Goal: Use online tool/utility: Utilize a website feature to perform a specific function

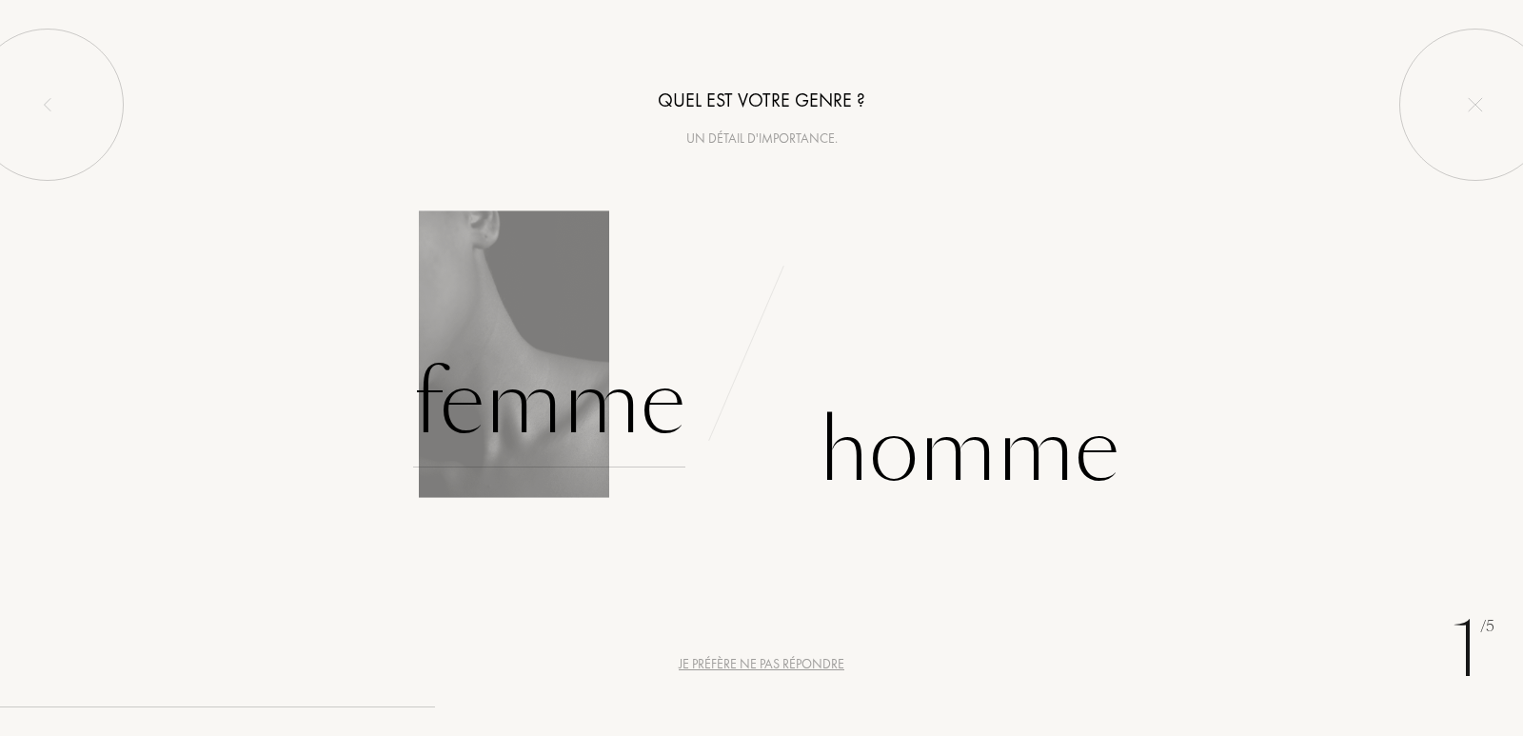
click at [594, 418] on div "Femme" at bounding box center [549, 403] width 272 height 128
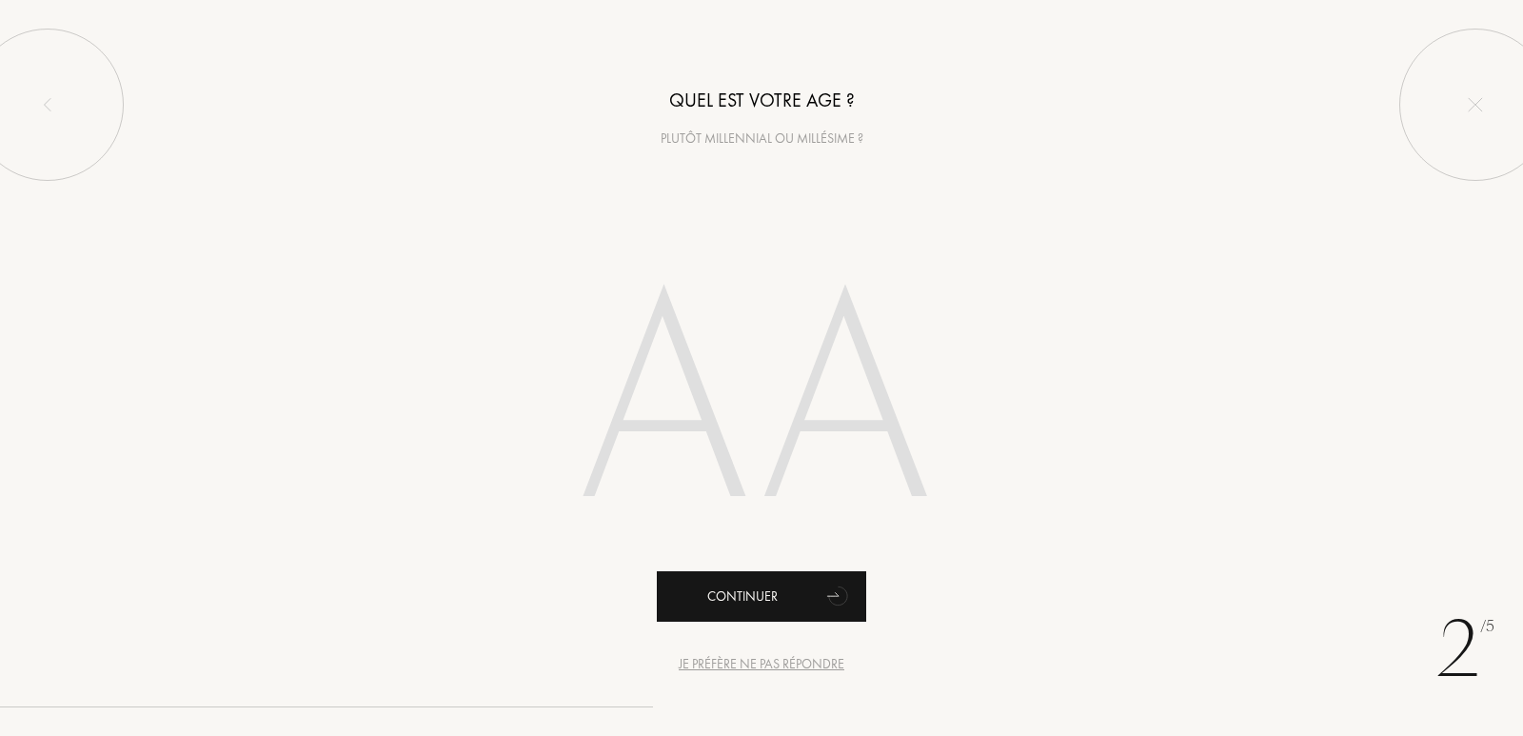
click at [800, 599] on div "Continuer" at bounding box center [761, 596] width 209 height 50
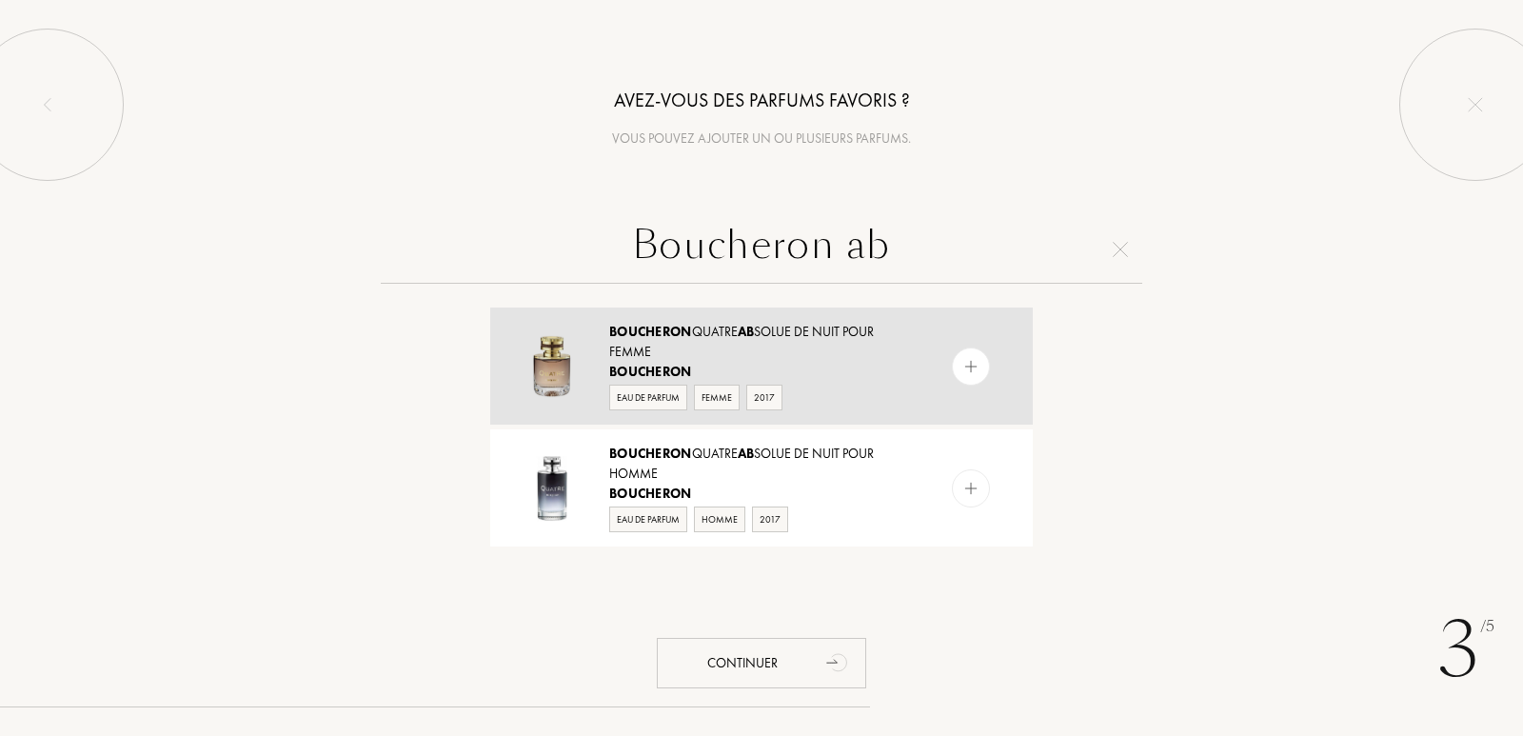
type input "Boucheron ab"
click at [681, 335] on span "Boucheron" at bounding box center [650, 331] width 83 height 17
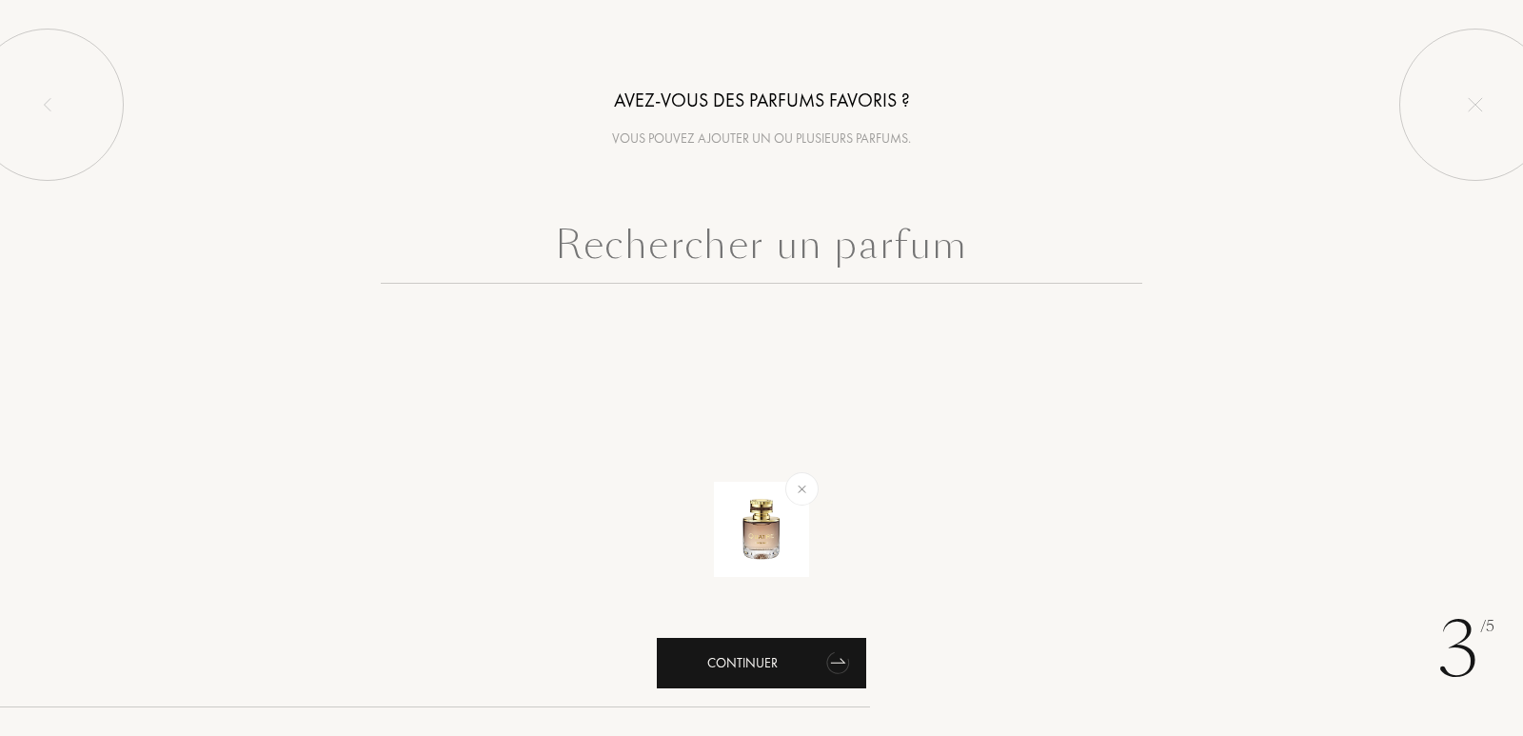
click at [820, 659] on icon "animation" at bounding box center [839, 661] width 38 height 38
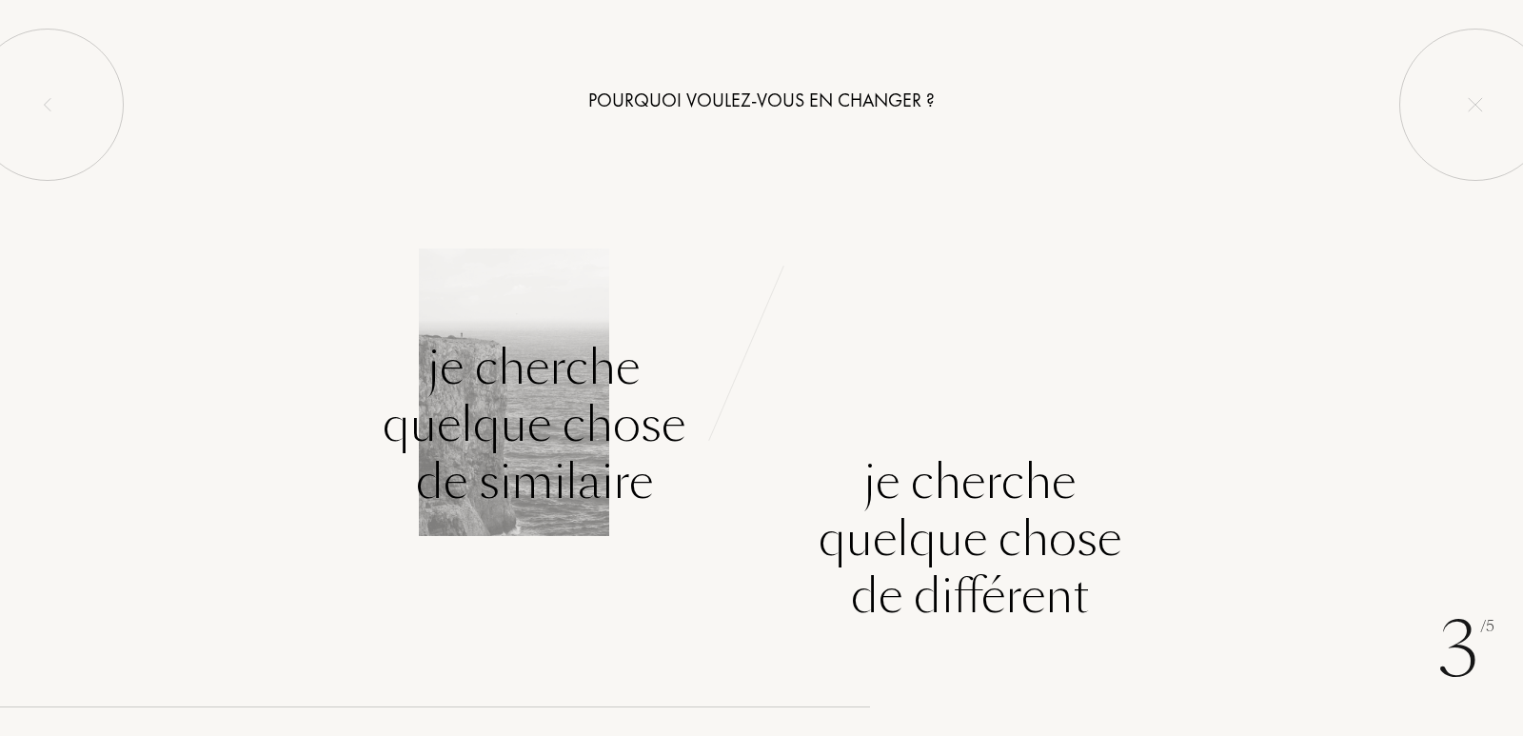
click at [555, 412] on div "Je cherche quelque chose de similaire" at bounding box center [534, 424] width 303 height 171
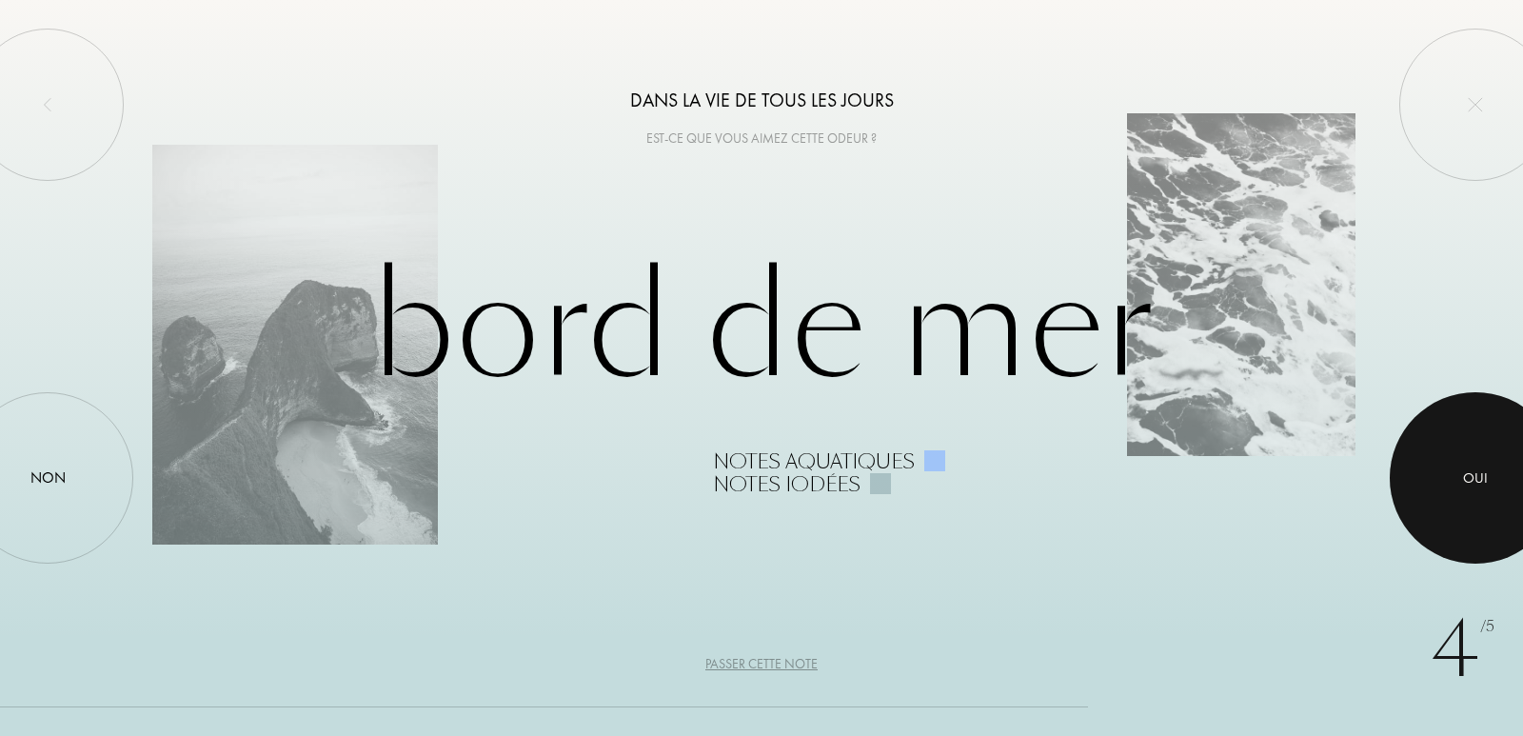
click at [1444, 499] on div at bounding box center [1475, 477] width 171 height 171
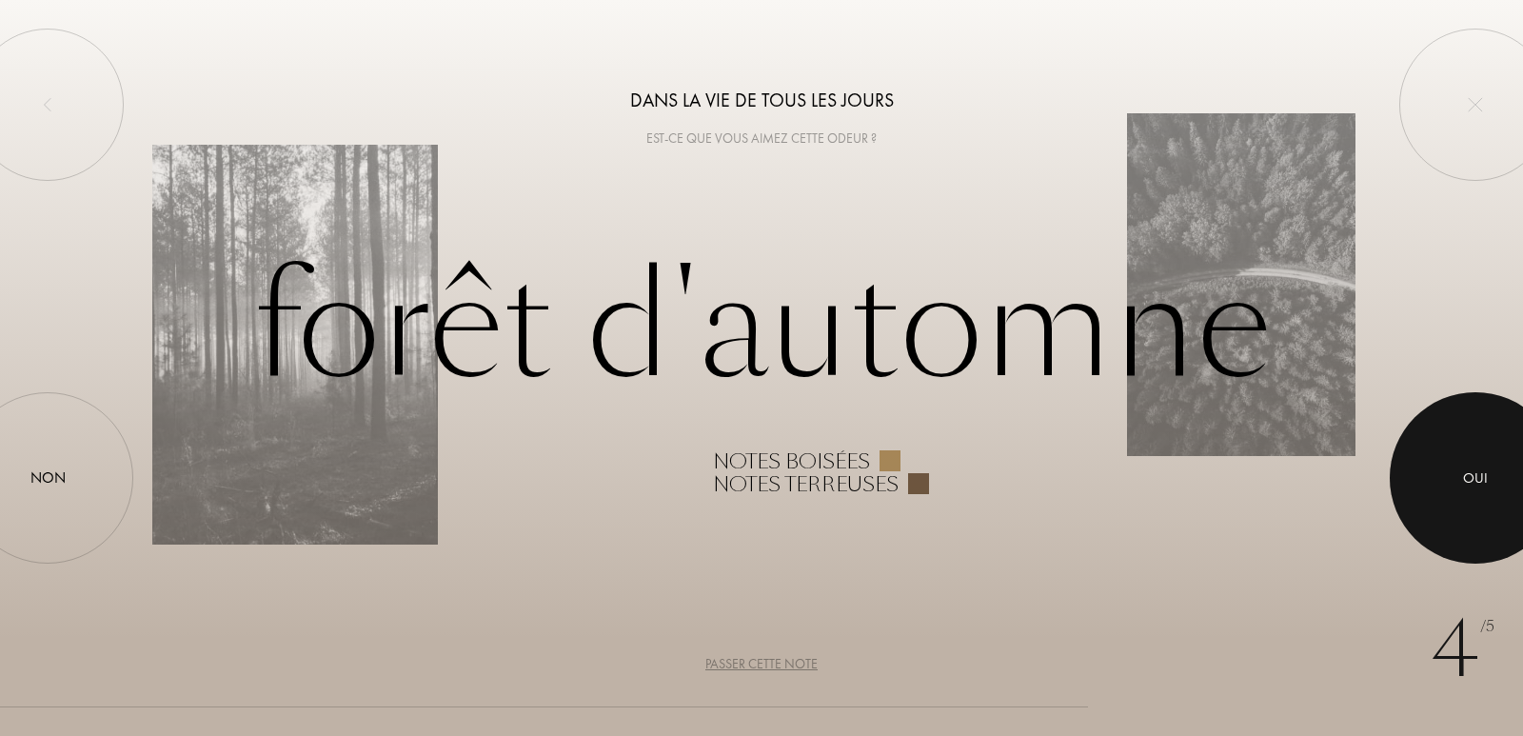
click at [1444, 499] on div at bounding box center [1475, 477] width 171 height 171
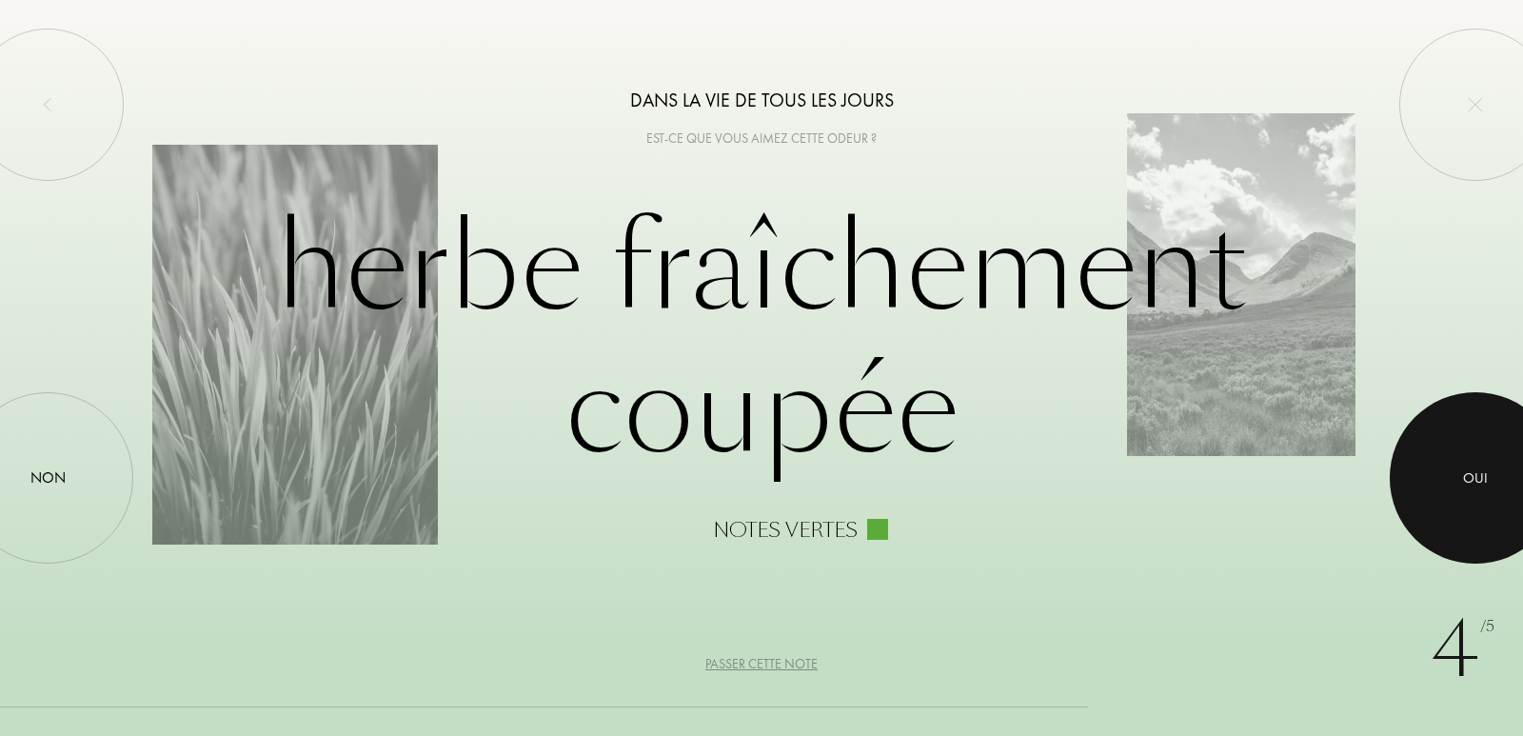
click at [1445, 495] on div at bounding box center [1475, 477] width 171 height 171
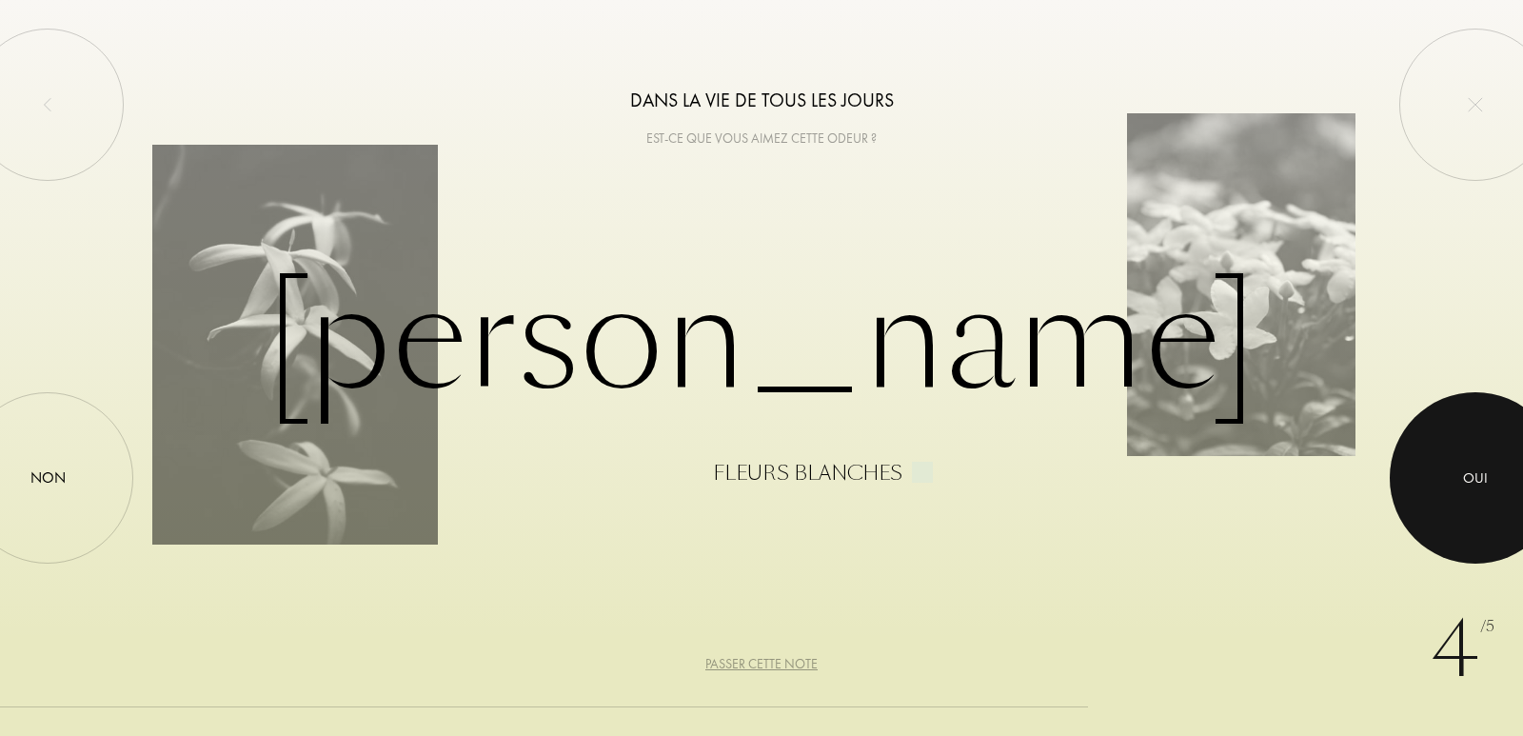
click at [1445, 495] on div at bounding box center [1475, 477] width 171 height 171
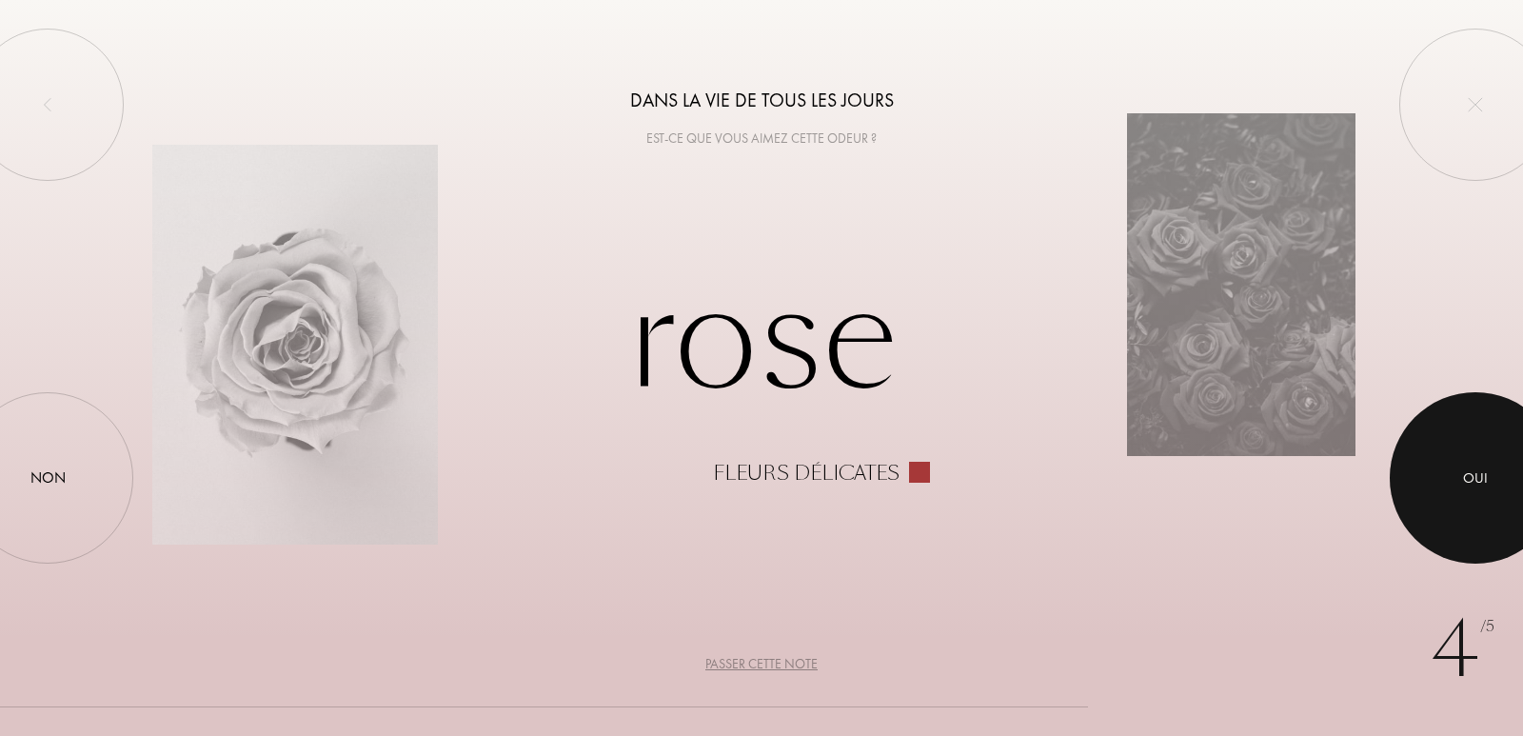
click at [1445, 495] on div at bounding box center [1475, 477] width 171 height 171
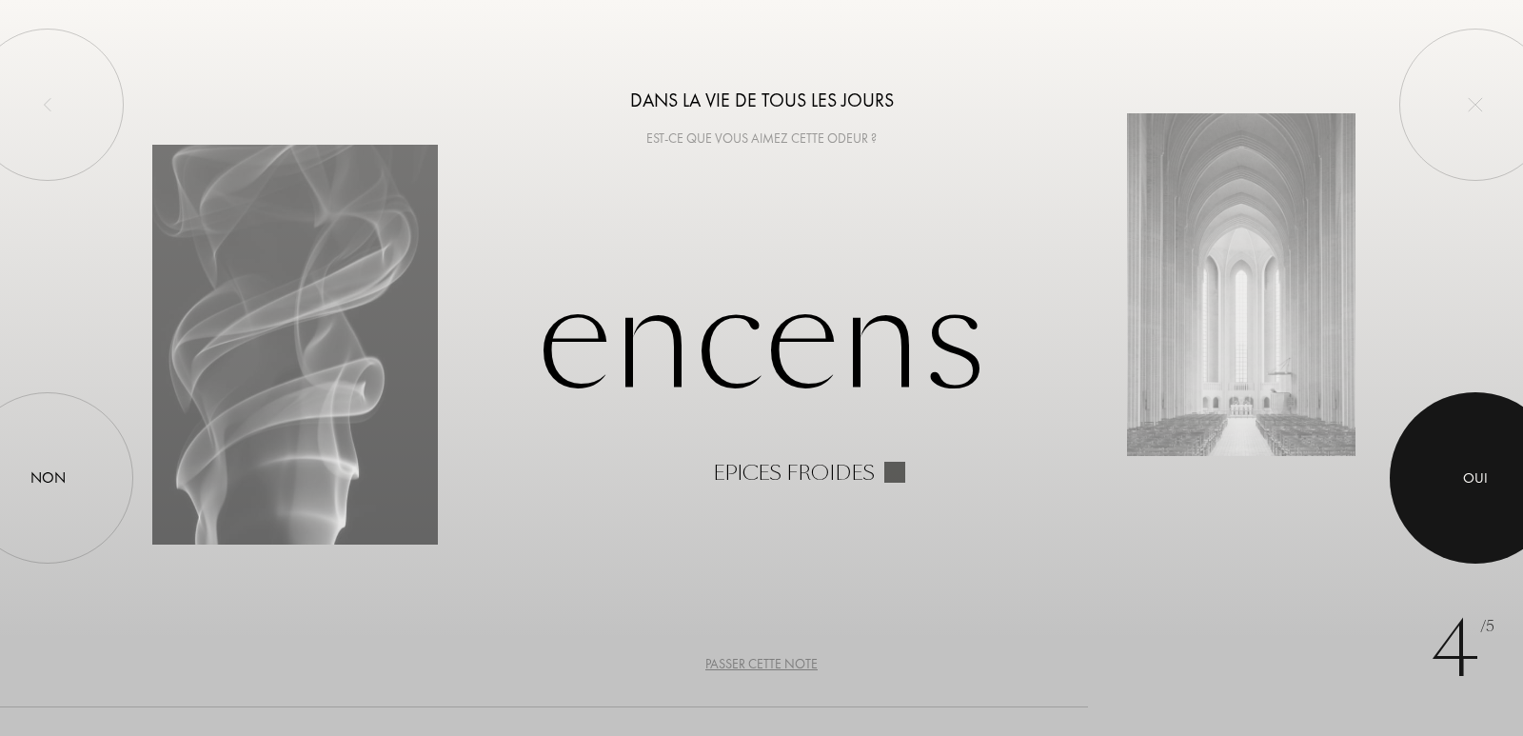
click at [1445, 495] on div at bounding box center [1475, 477] width 171 height 171
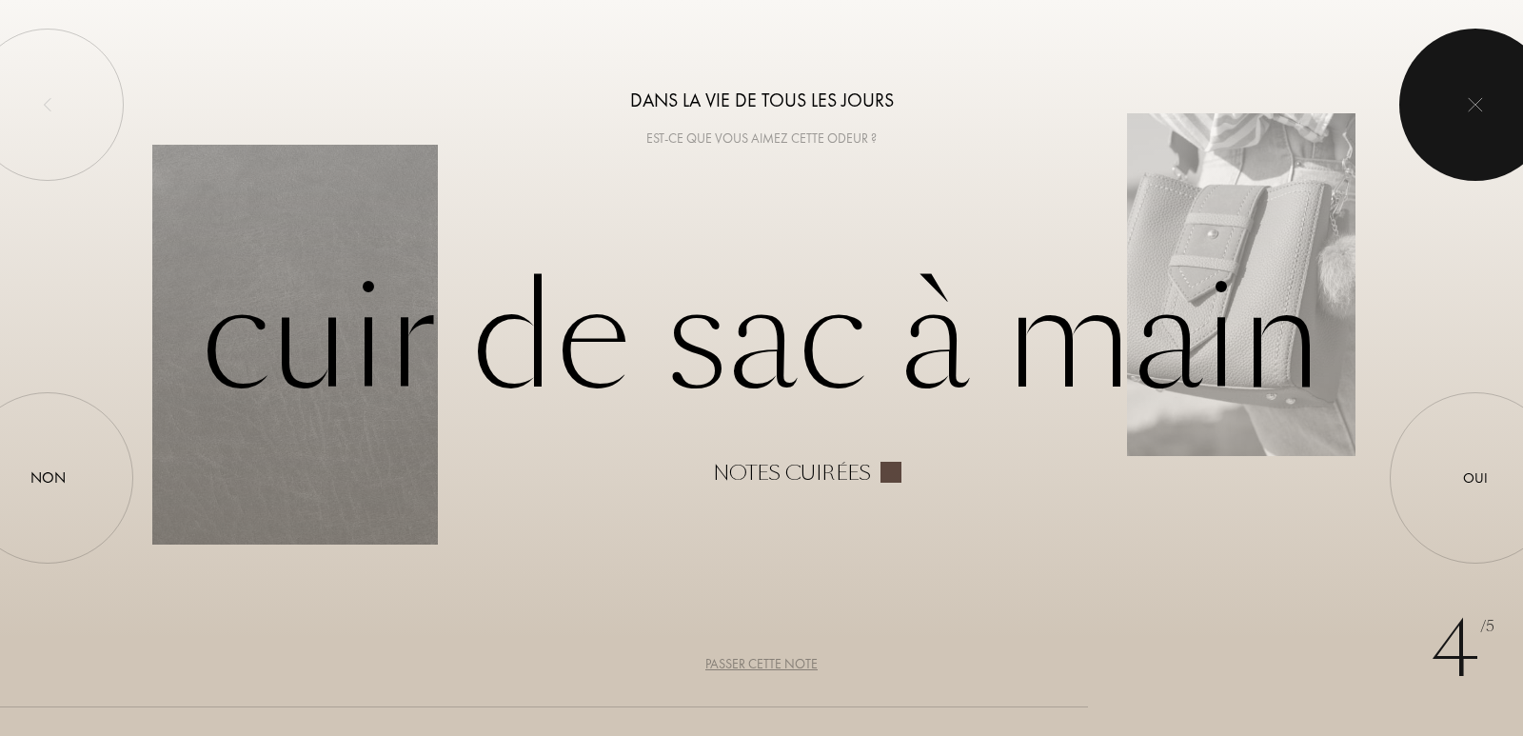
click at [1522, 99] on div at bounding box center [1475, 105] width 152 height 152
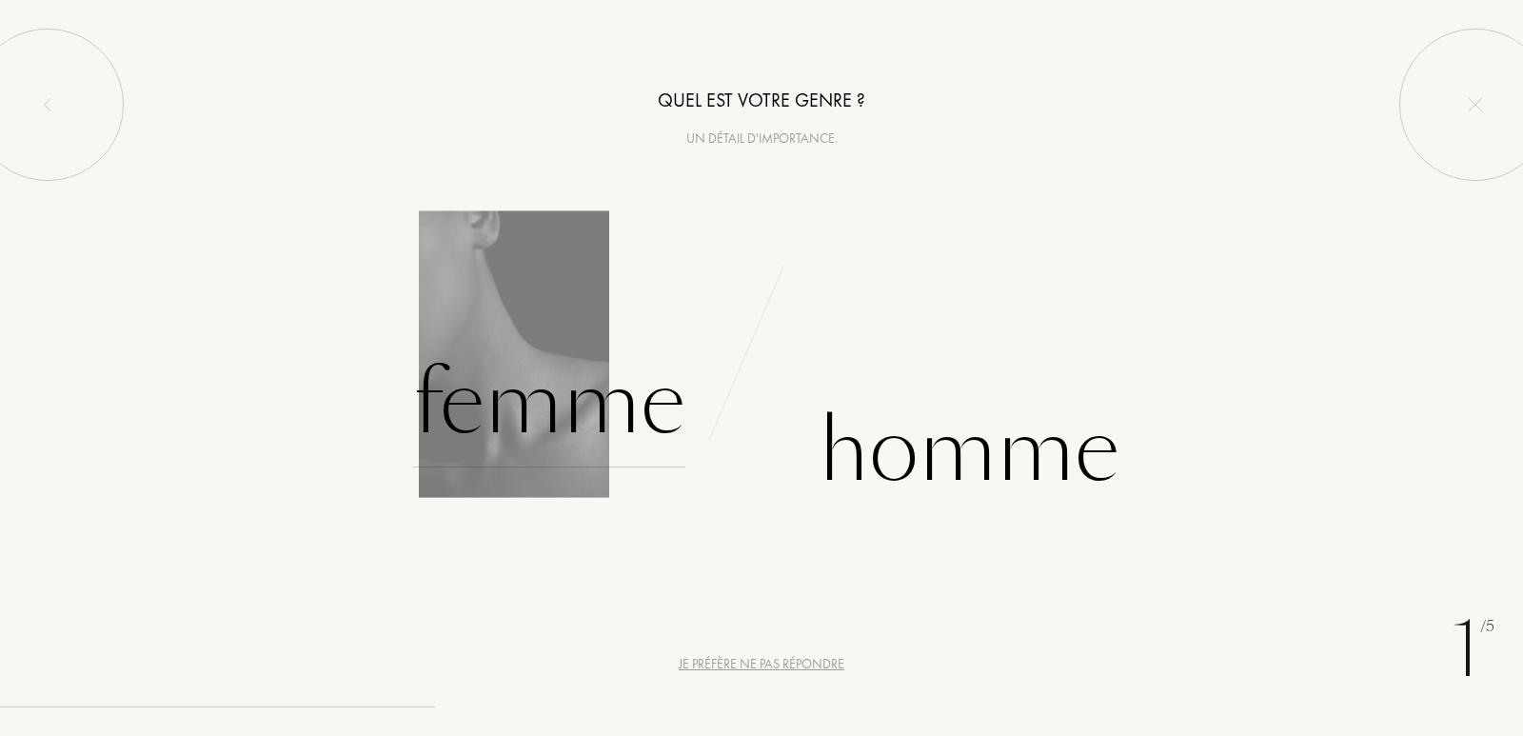
click at [563, 380] on div "Femme" at bounding box center [549, 403] width 272 height 128
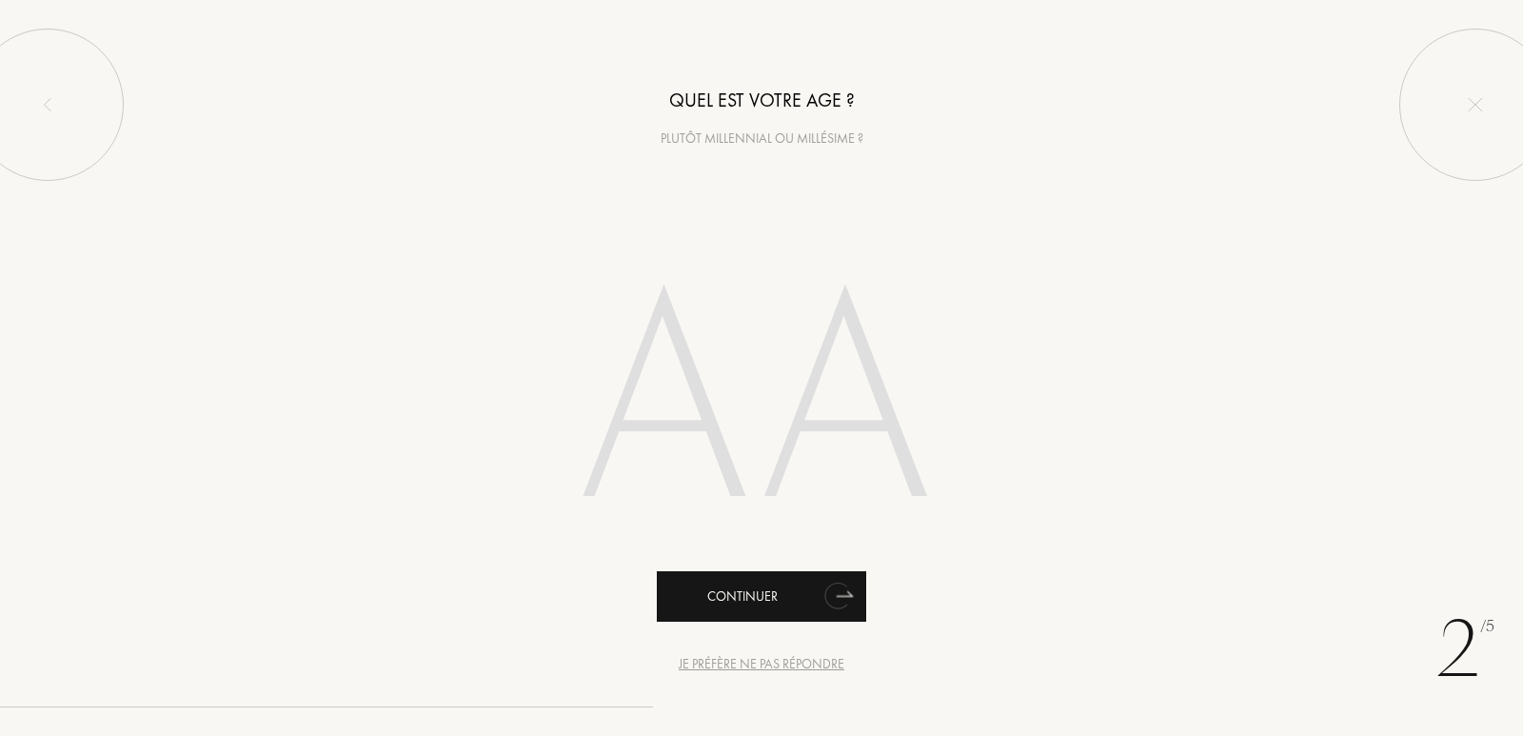
click at [784, 582] on div "Continuer" at bounding box center [761, 596] width 209 height 50
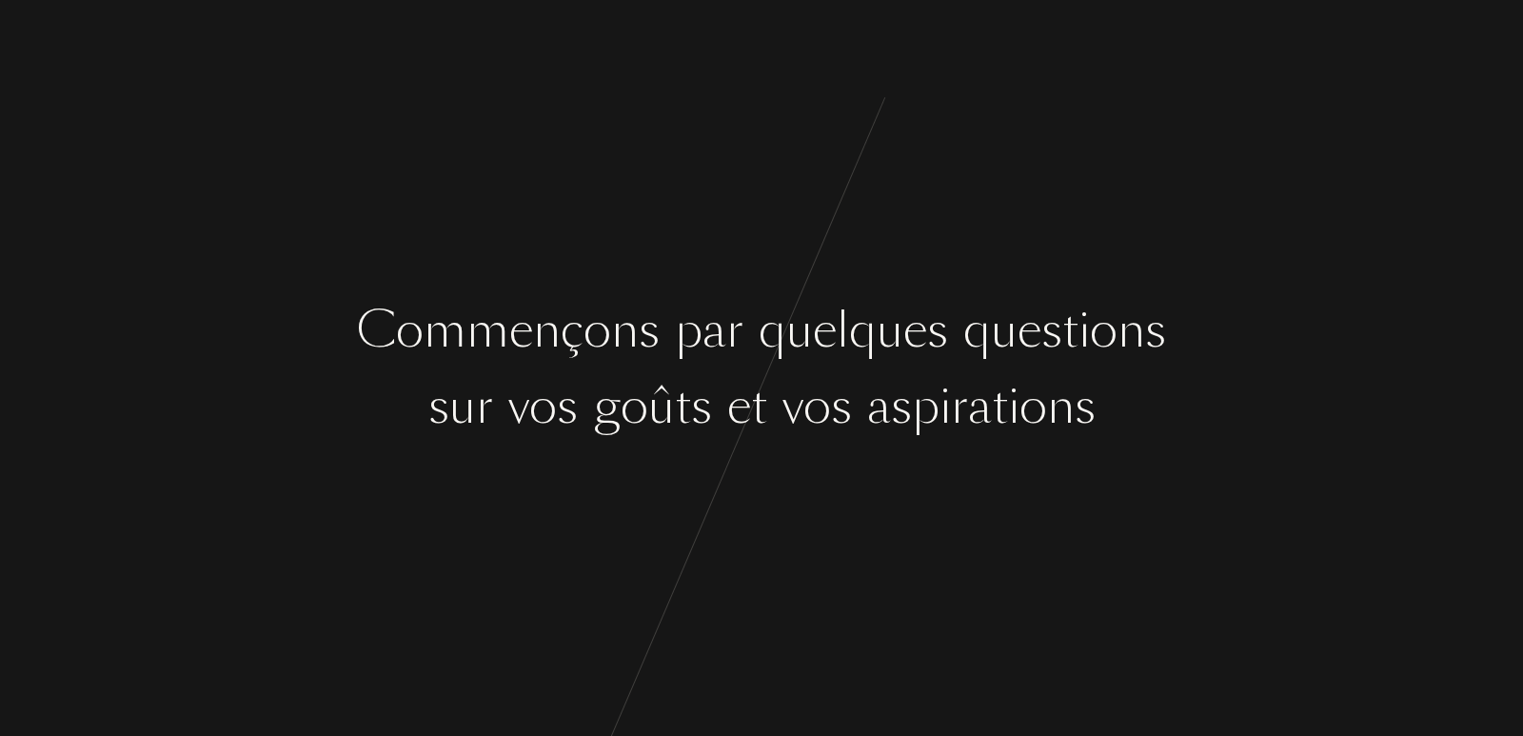
click at [785, 398] on div "v" at bounding box center [792, 405] width 21 height 71
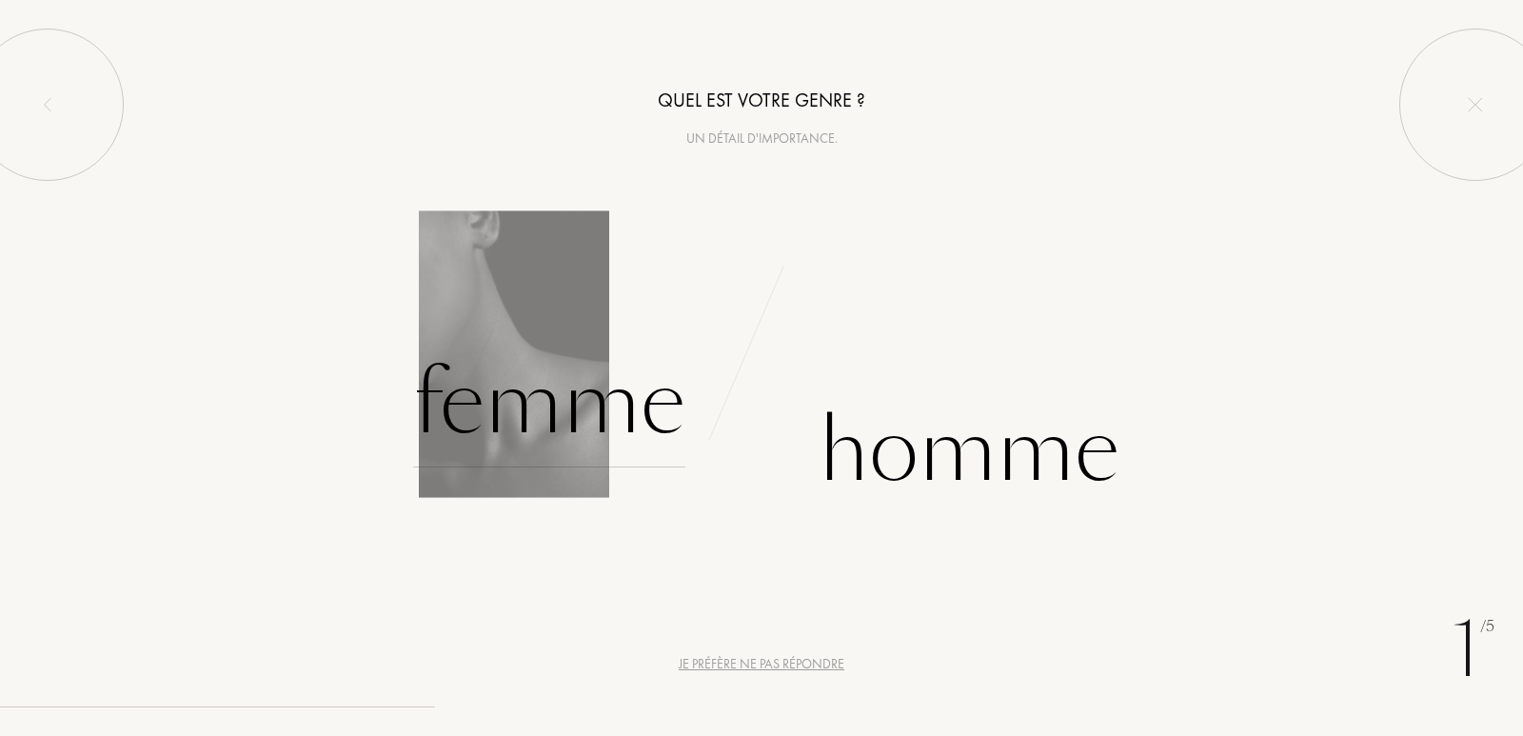
click at [627, 423] on div "Femme" at bounding box center [549, 403] width 272 height 128
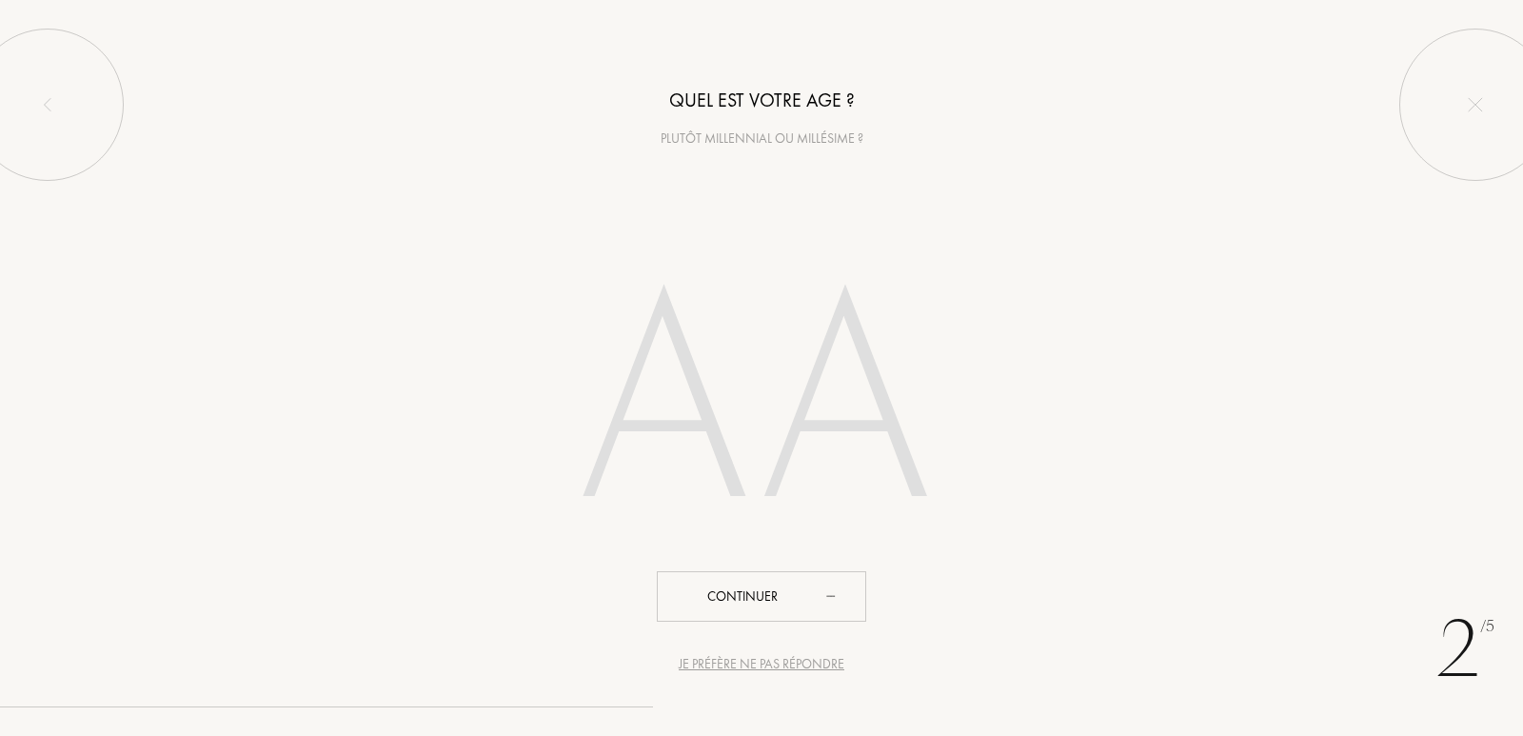
click at [694, 378] on input "number" at bounding box center [761, 407] width 543 height 385
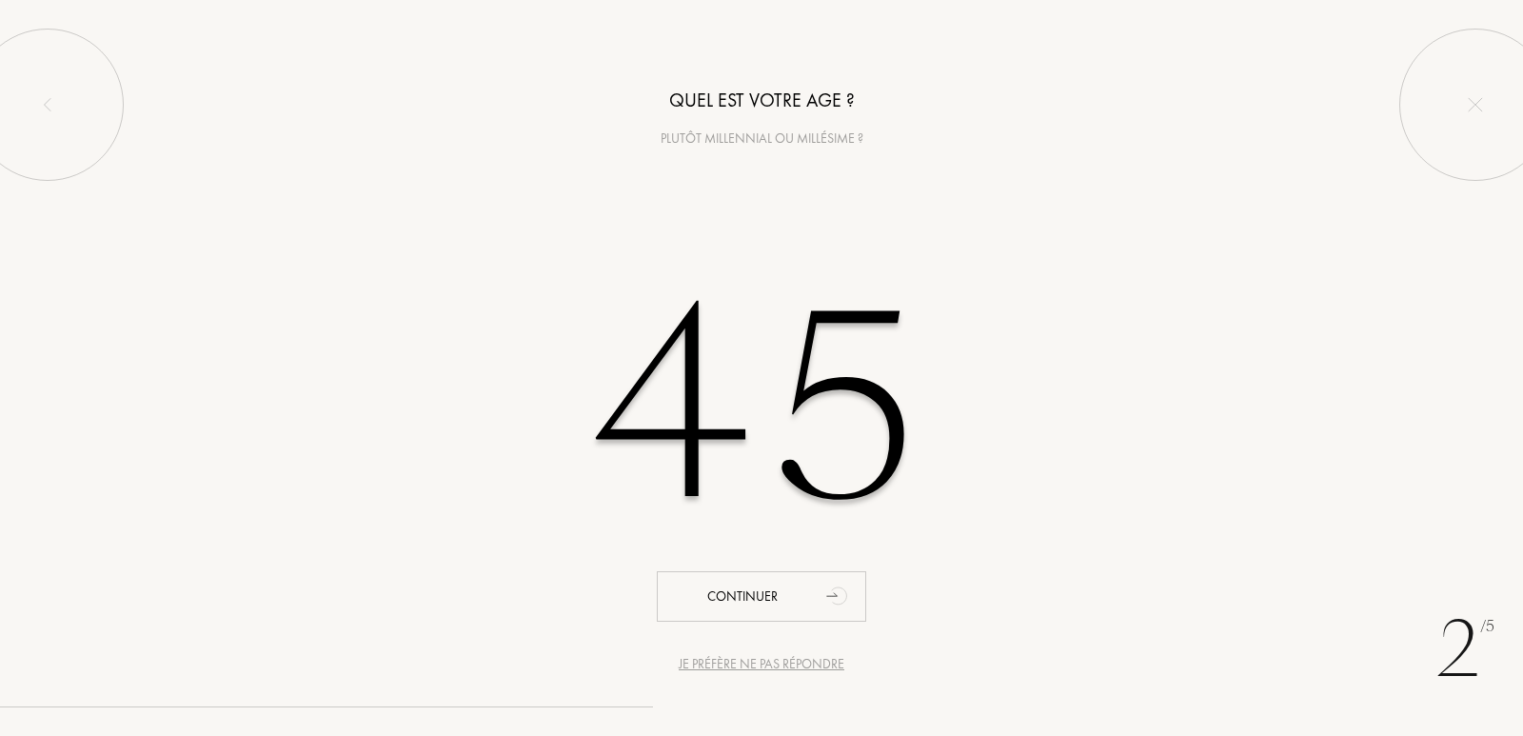
click at [694, 378] on input "45" at bounding box center [761, 407] width 543 height 385
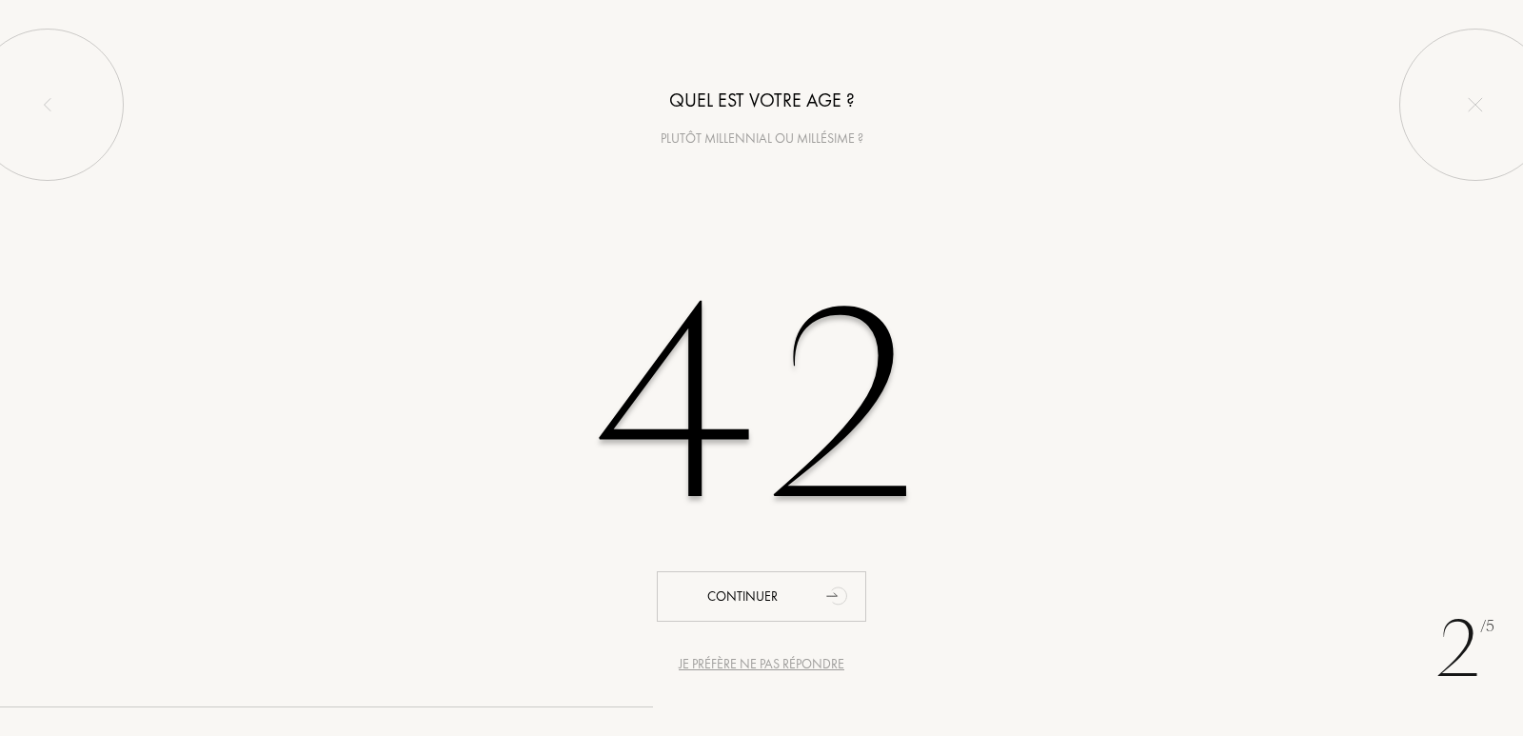
click at [734, 365] on input "42" at bounding box center [761, 407] width 543 height 385
click at [678, 365] on input "42" at bounding box center [761, 407] width 543 height 385
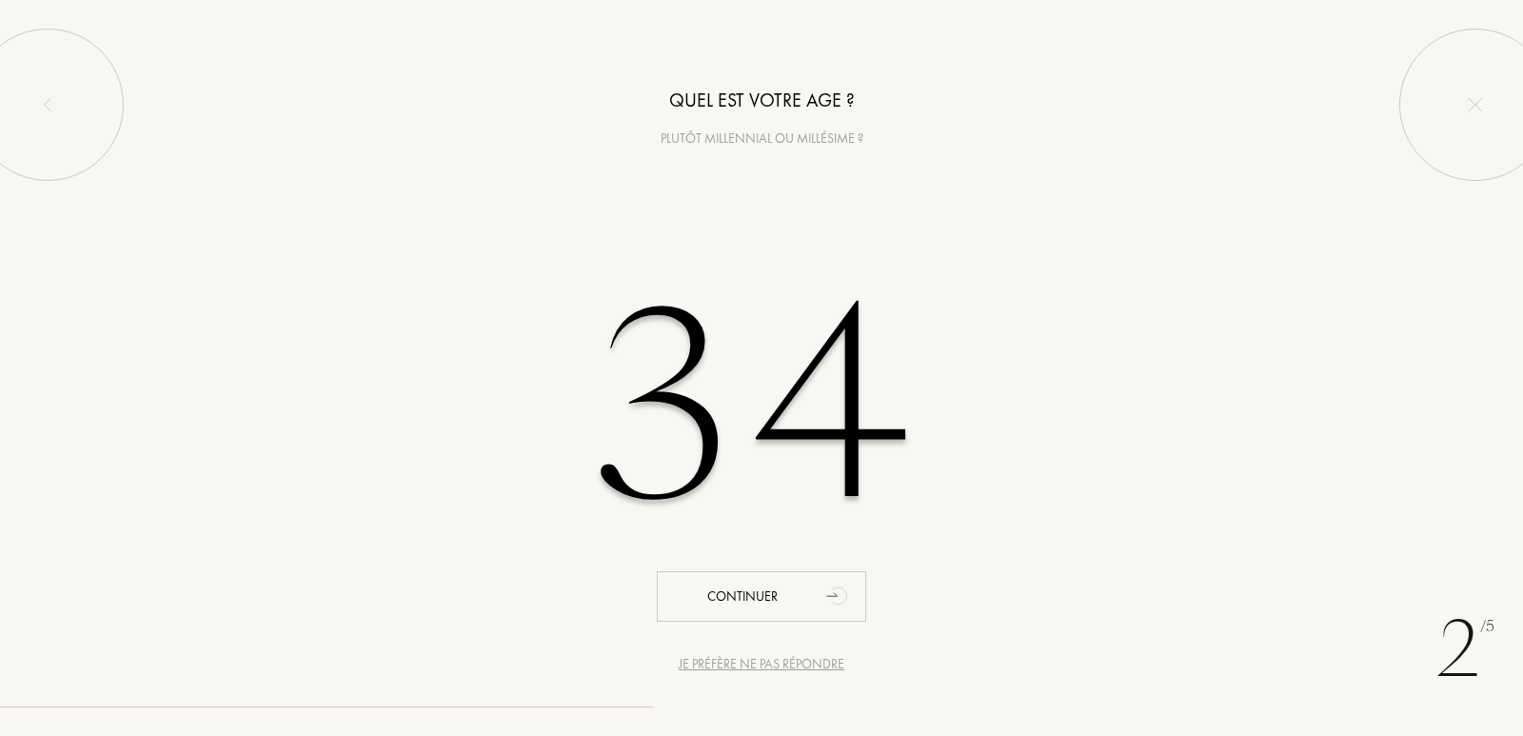
click at [829, 410] on input "34" at bounding box center [761, 407] width 543 height 385
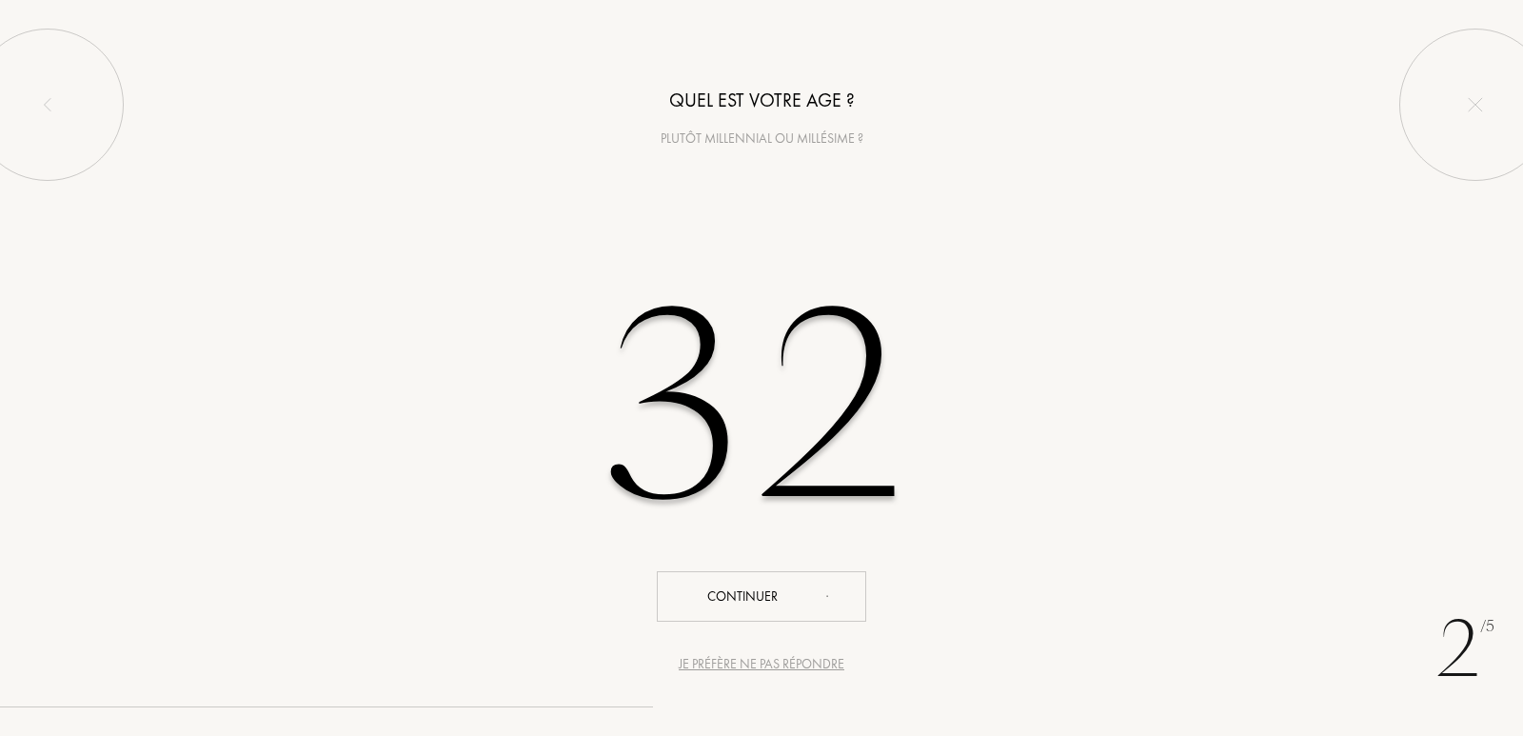
type input "32"
click at [795, 622] on div "2 /5 Je préfère ne pas répondre Quel est votre age ? Plutôt millennial ou millé…" at bounding box center [761, 368] width 1523 height 736
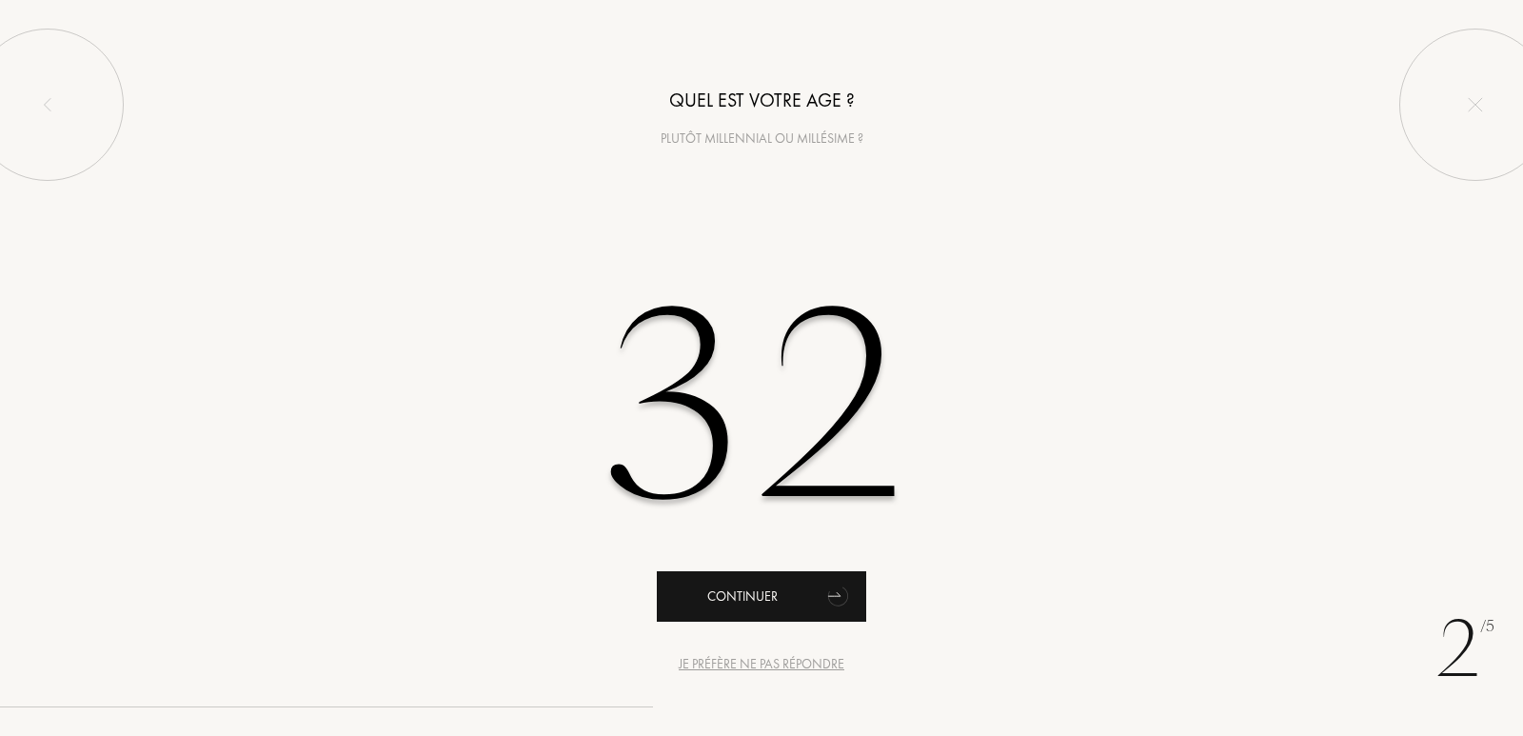
click at [798, 602] on div "Continuer" at bounding box center [761, 596] width 209 height 50
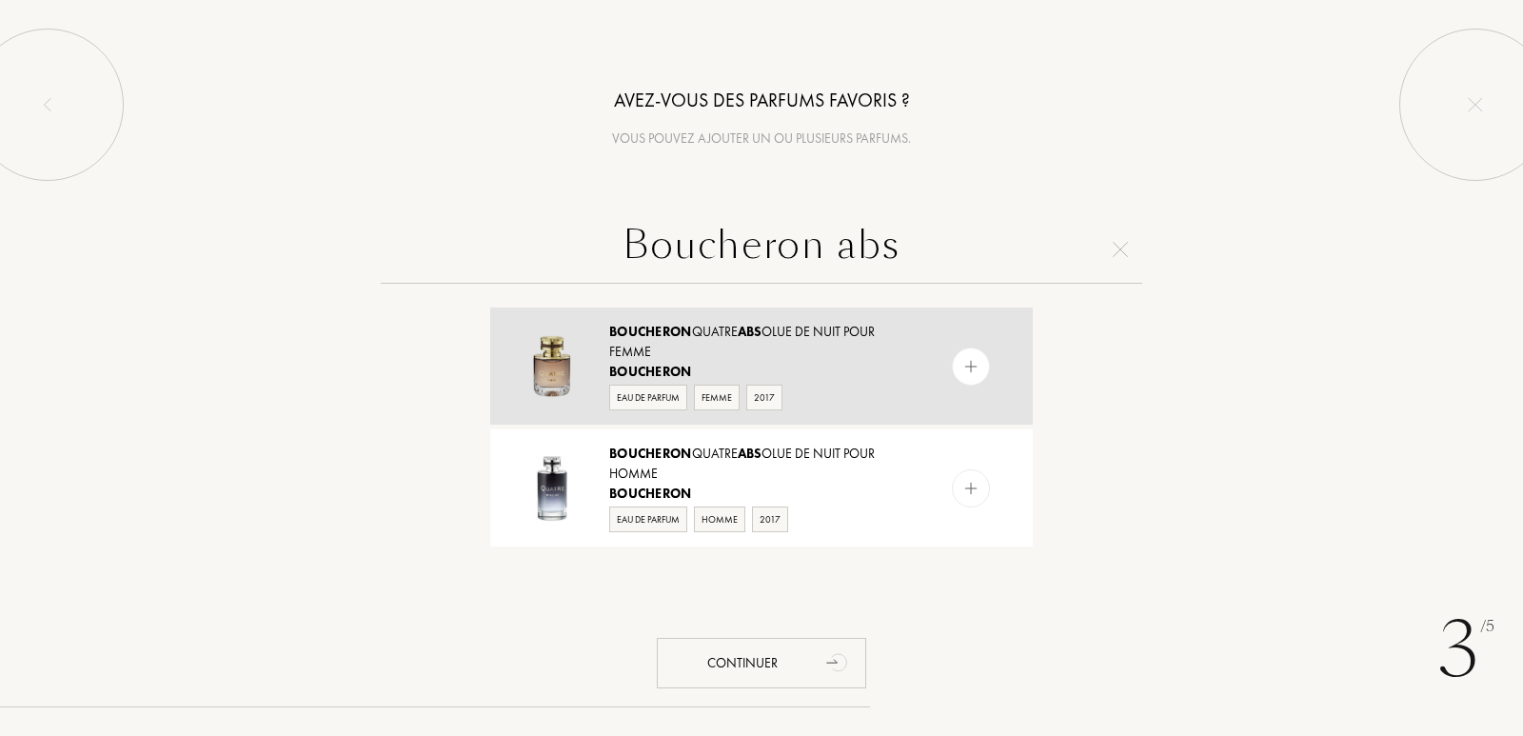
type input "Boucheron abs"
click at [730, 367] on div "Boucheron" at bounding box center [760, 372] width 303 height 20
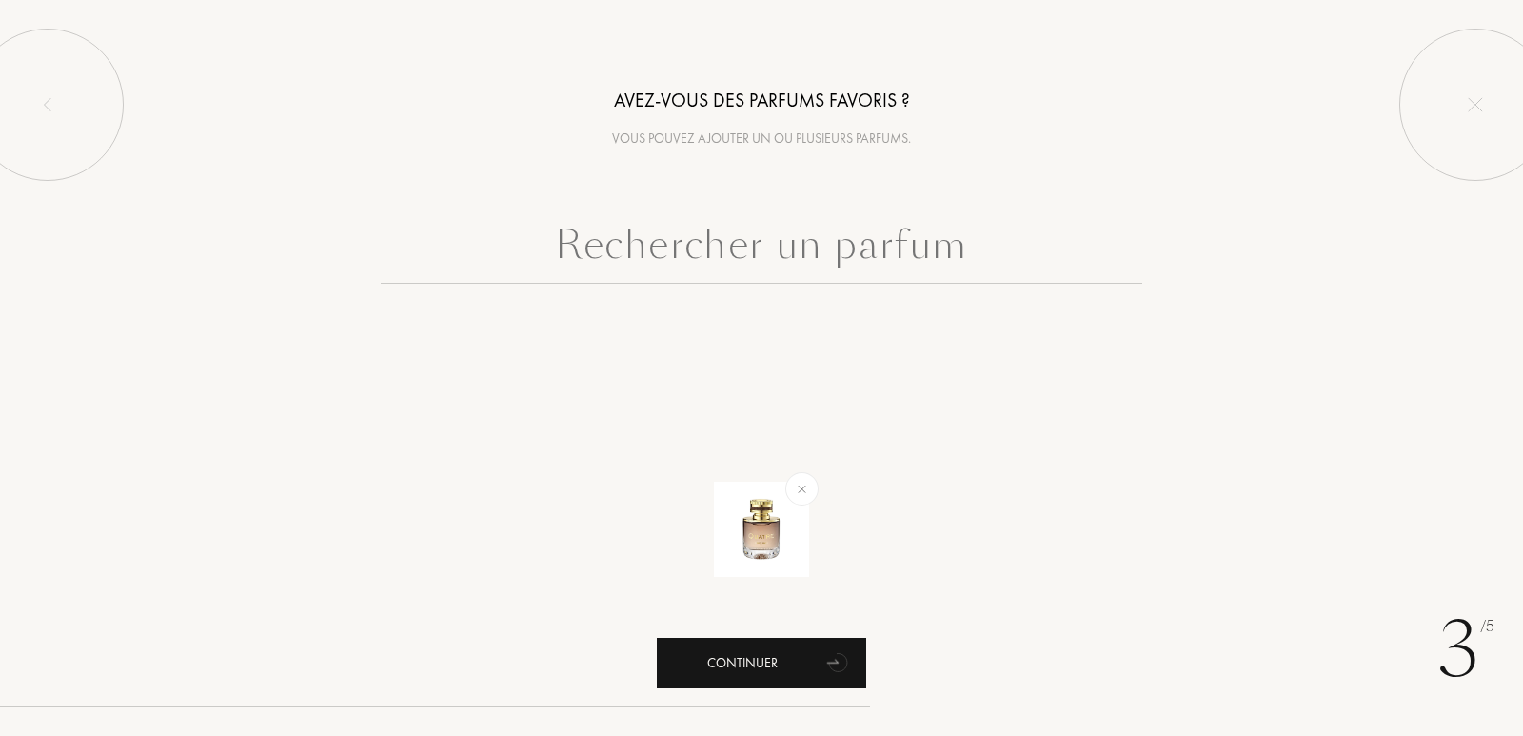
click at [817, 662] on div "Continuer" at bounding box center [761, 663] width 209 height 50
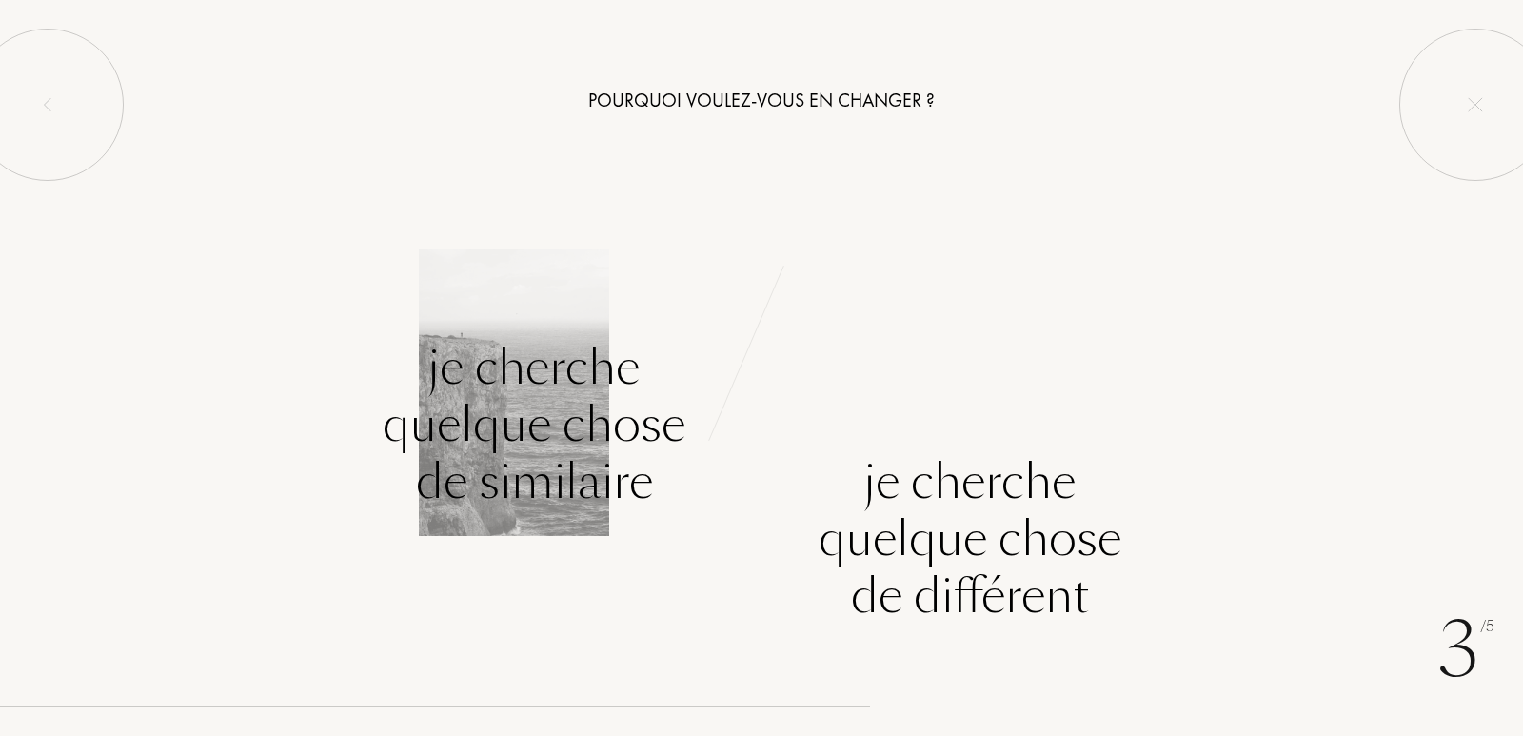
click at [616, 441] on div "Je cherche quelque chose de similaire" at bounding box center [534, 424] width 303 height 171
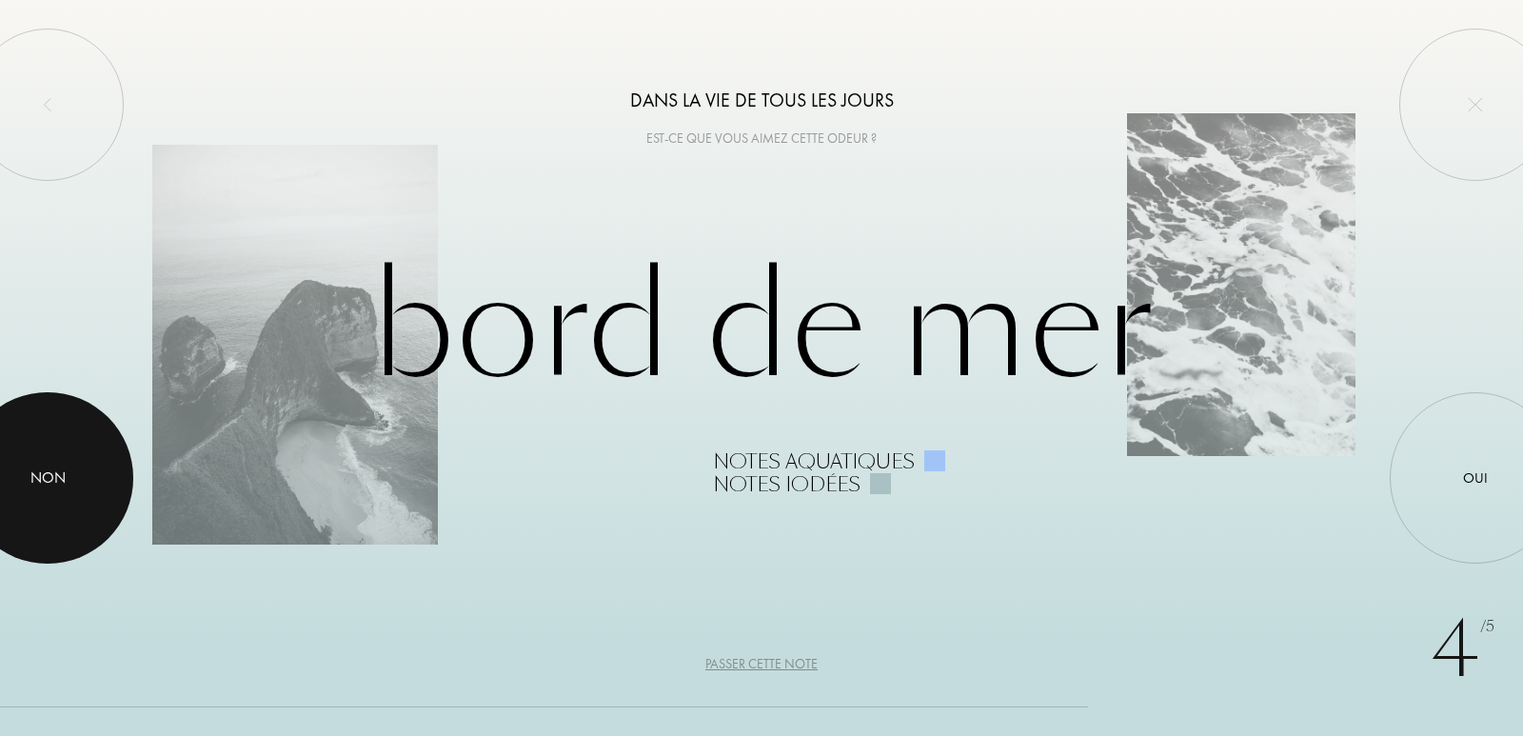
click at [67, 479] on div at bounding box center [47, 477] width 171 height 171
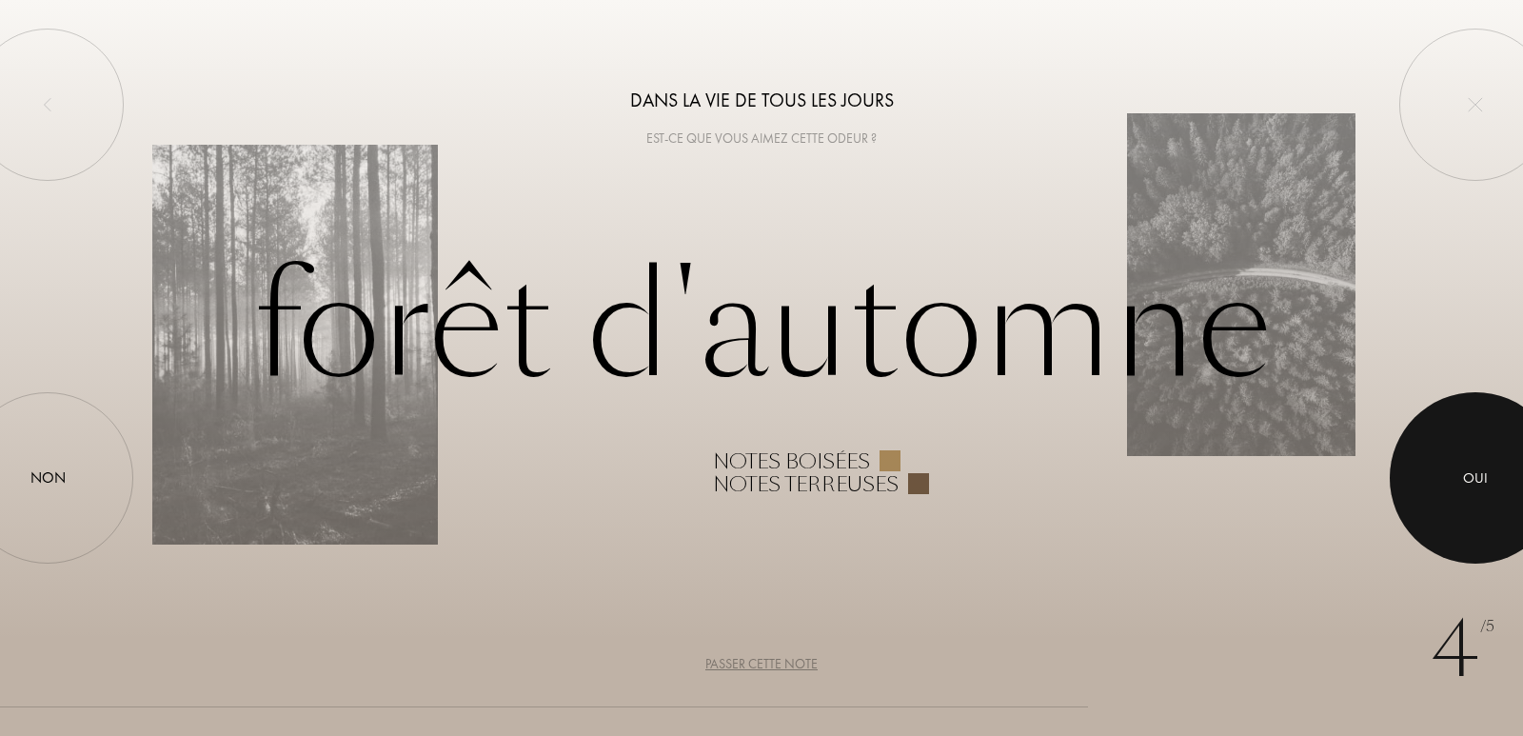
click at [1522, 466] on div at bounding box center [1475, 477] width 171 height 171
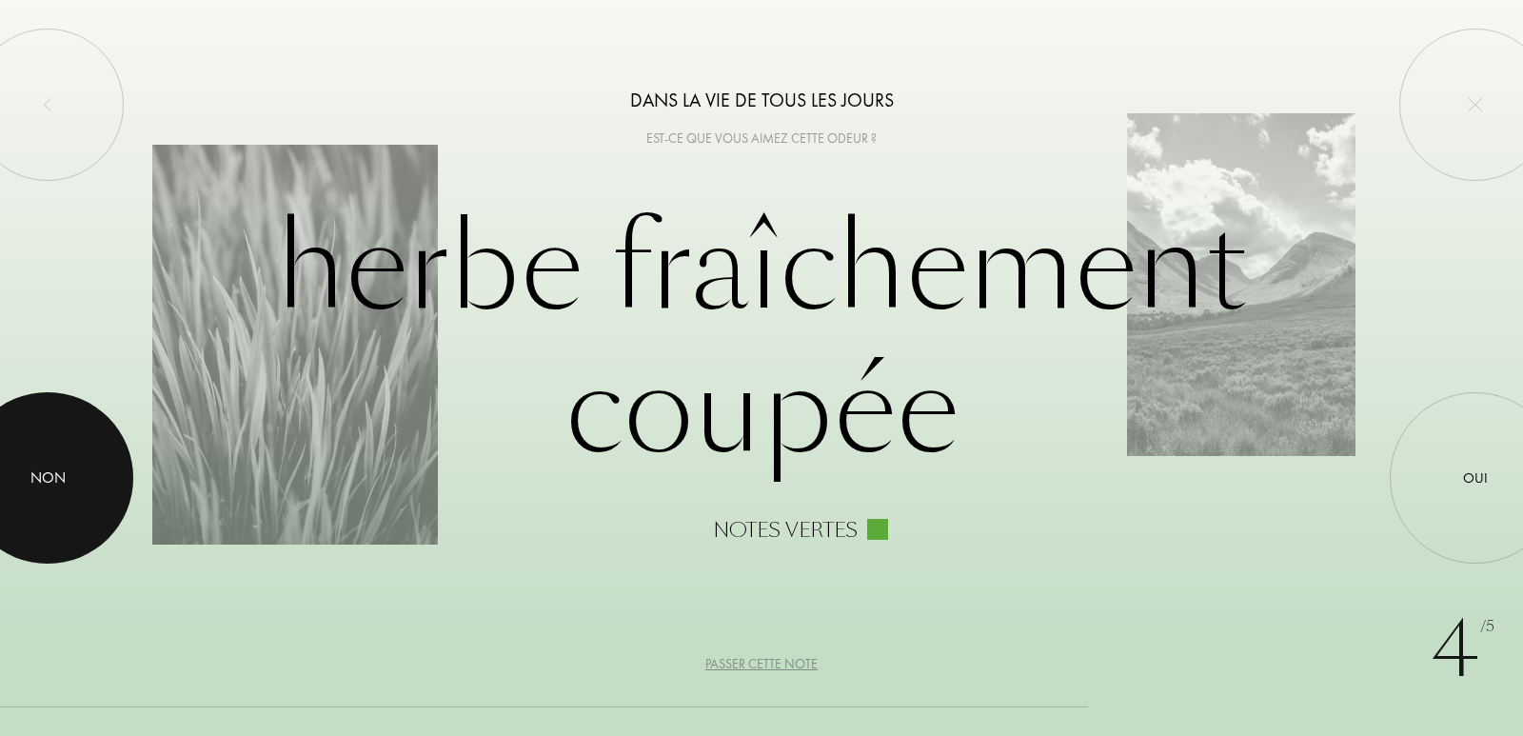
click at [68, 472] on div at bounding box center [47, 477] width 171 height 171
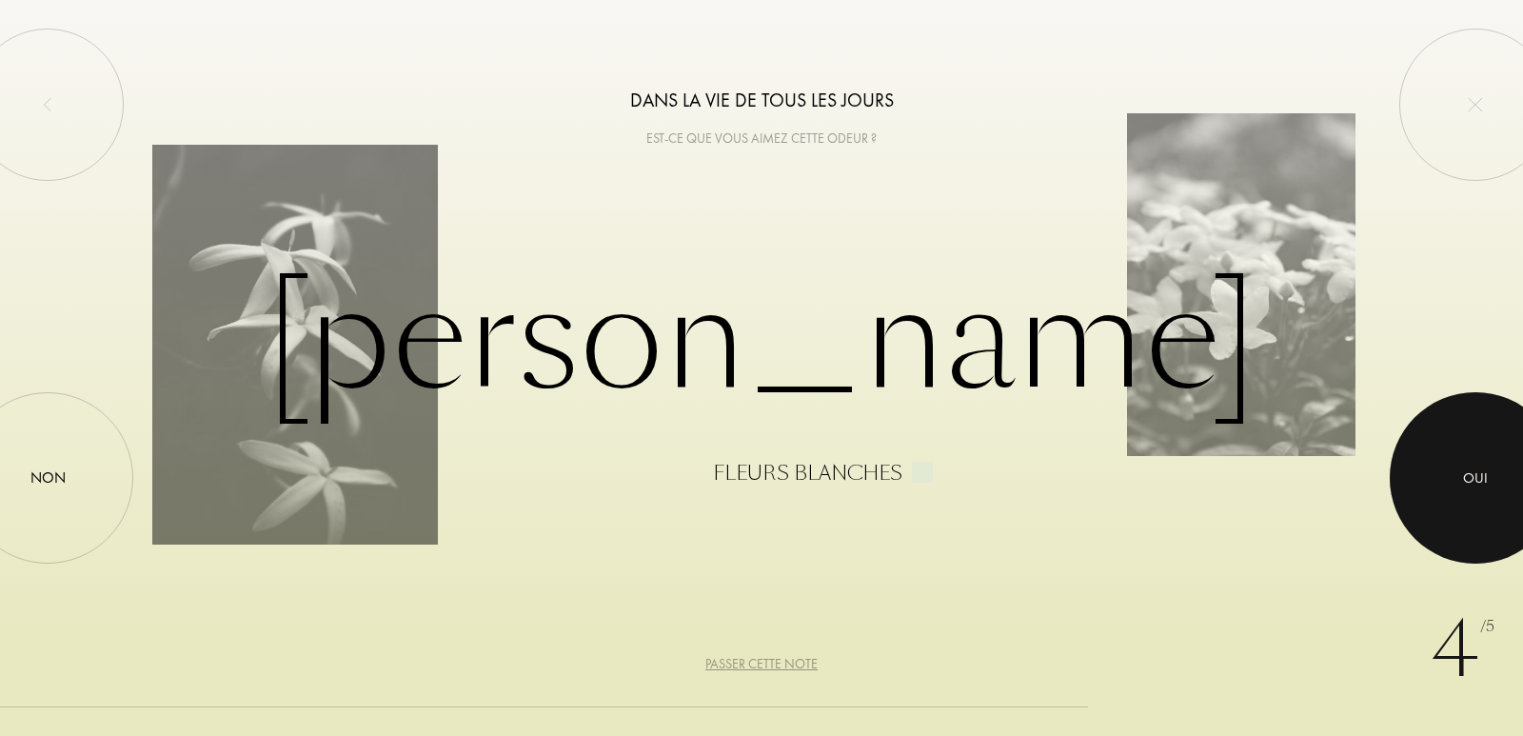
click at [1494, 482] on div at bounding box center [1475, 477] width 171 height 171
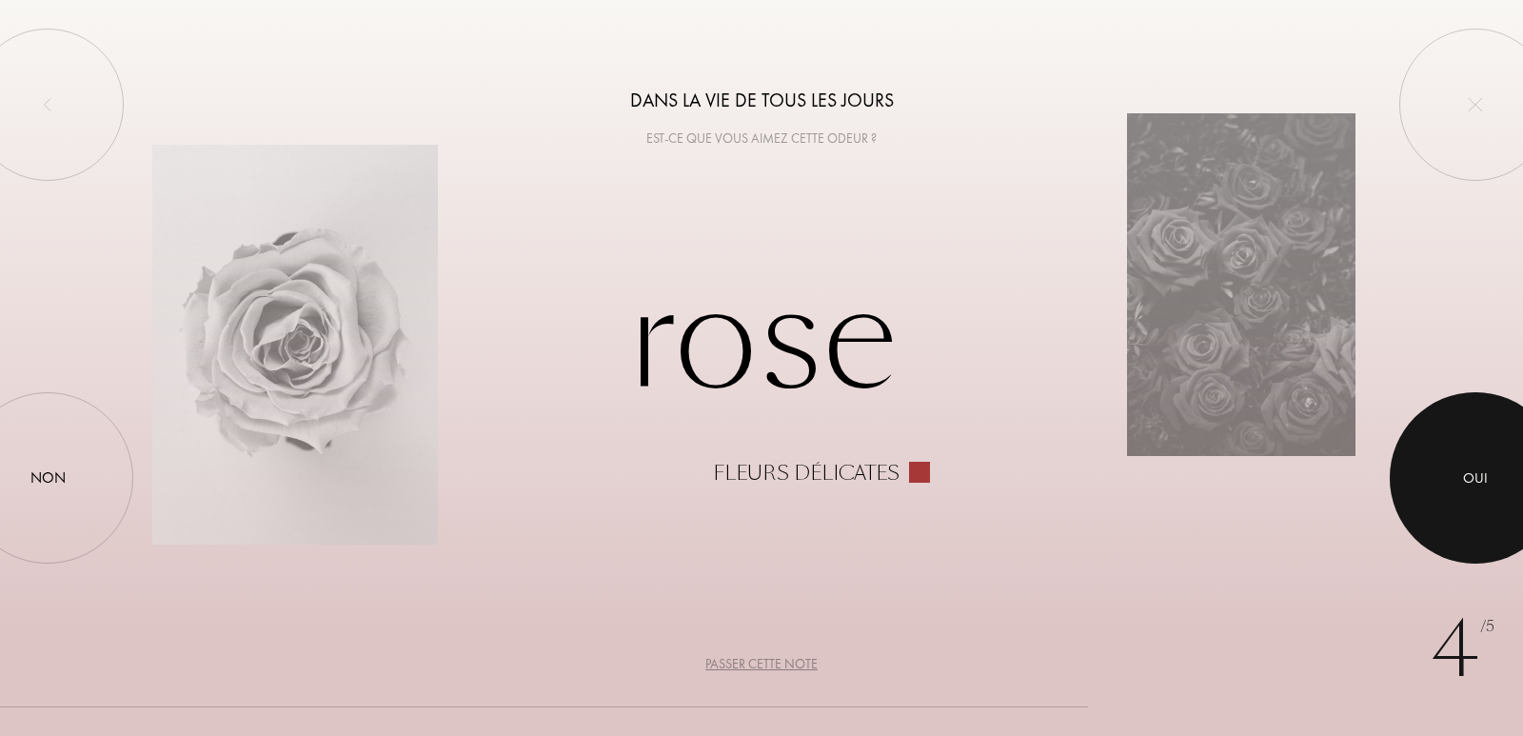
click at [1464, 464] on div at bounding box center [1475, 477] width 171 height 171
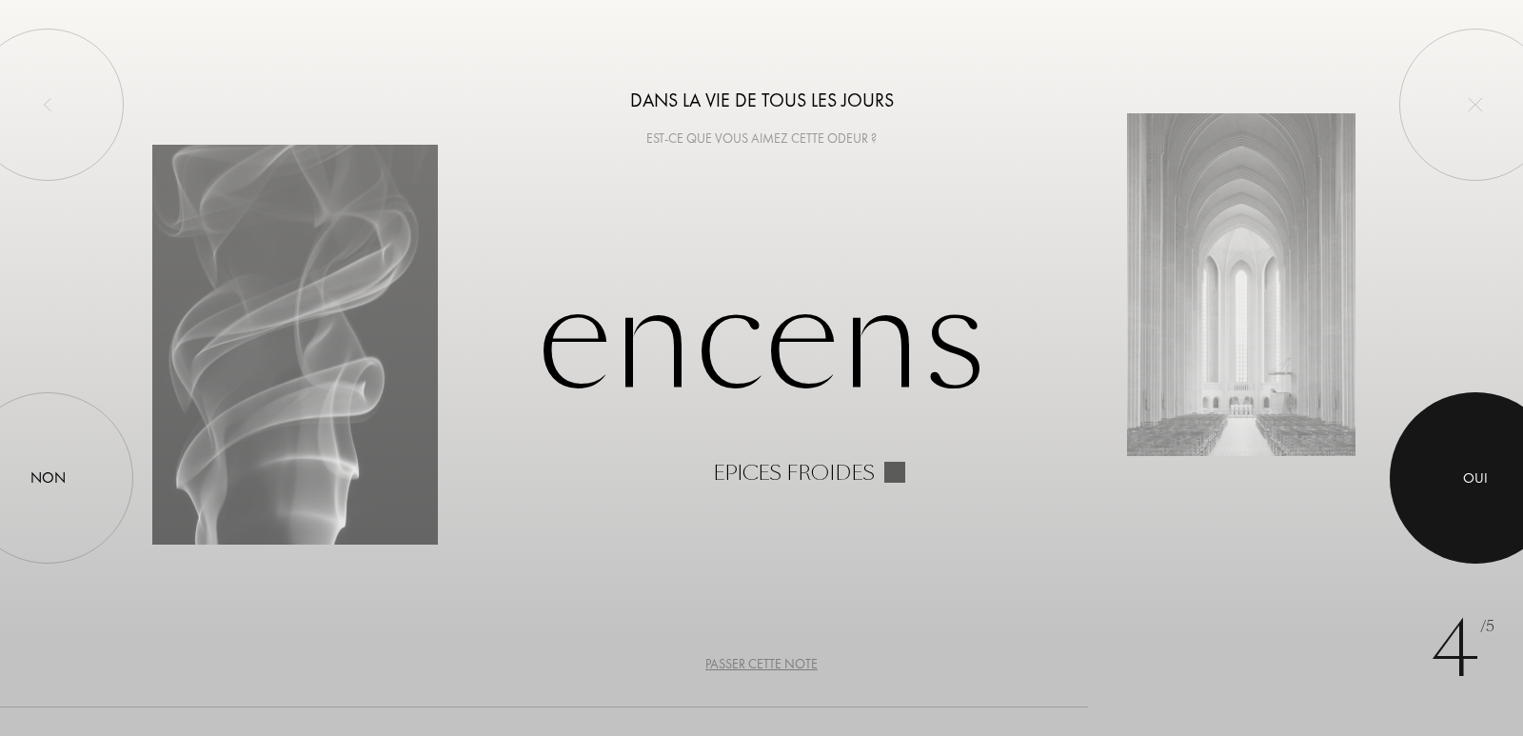
click at [1518, 517] on div at bounding box center [1475, 477] width 171 height 171
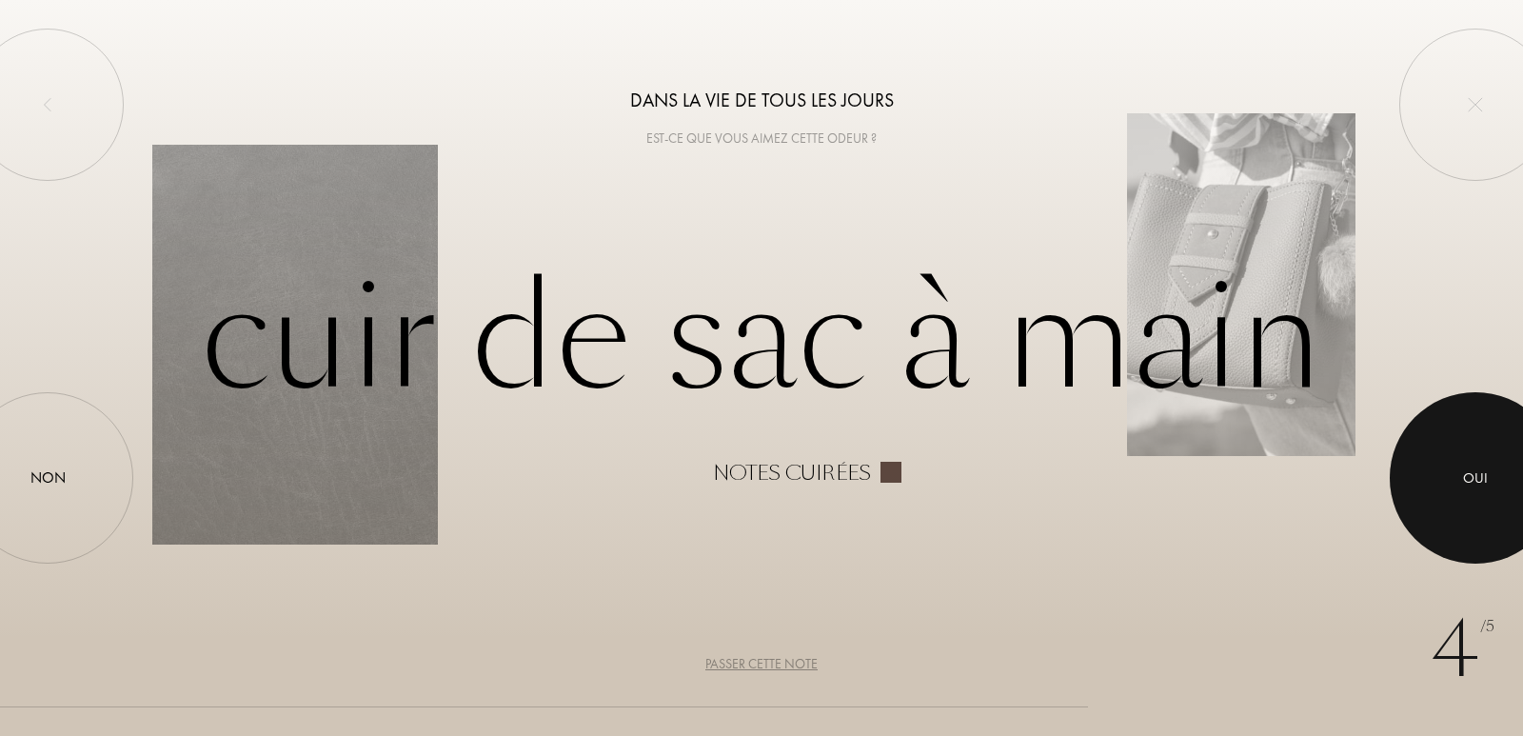
click at [1498, 503] on div at bounding box center [1475, 477] width 171 height 171
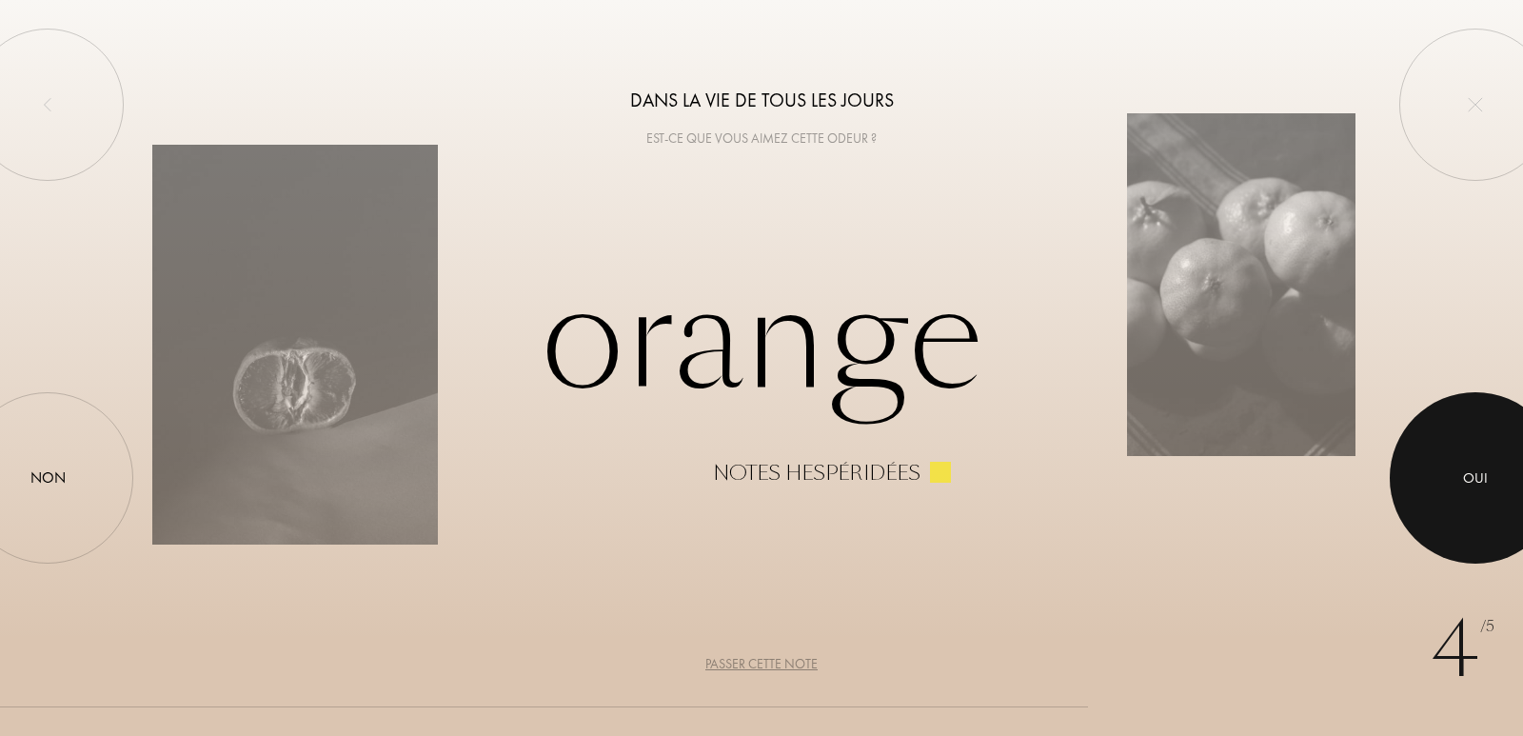
click at [1498, 502] on div at bounding box center [1475, 477] width 171 height 171
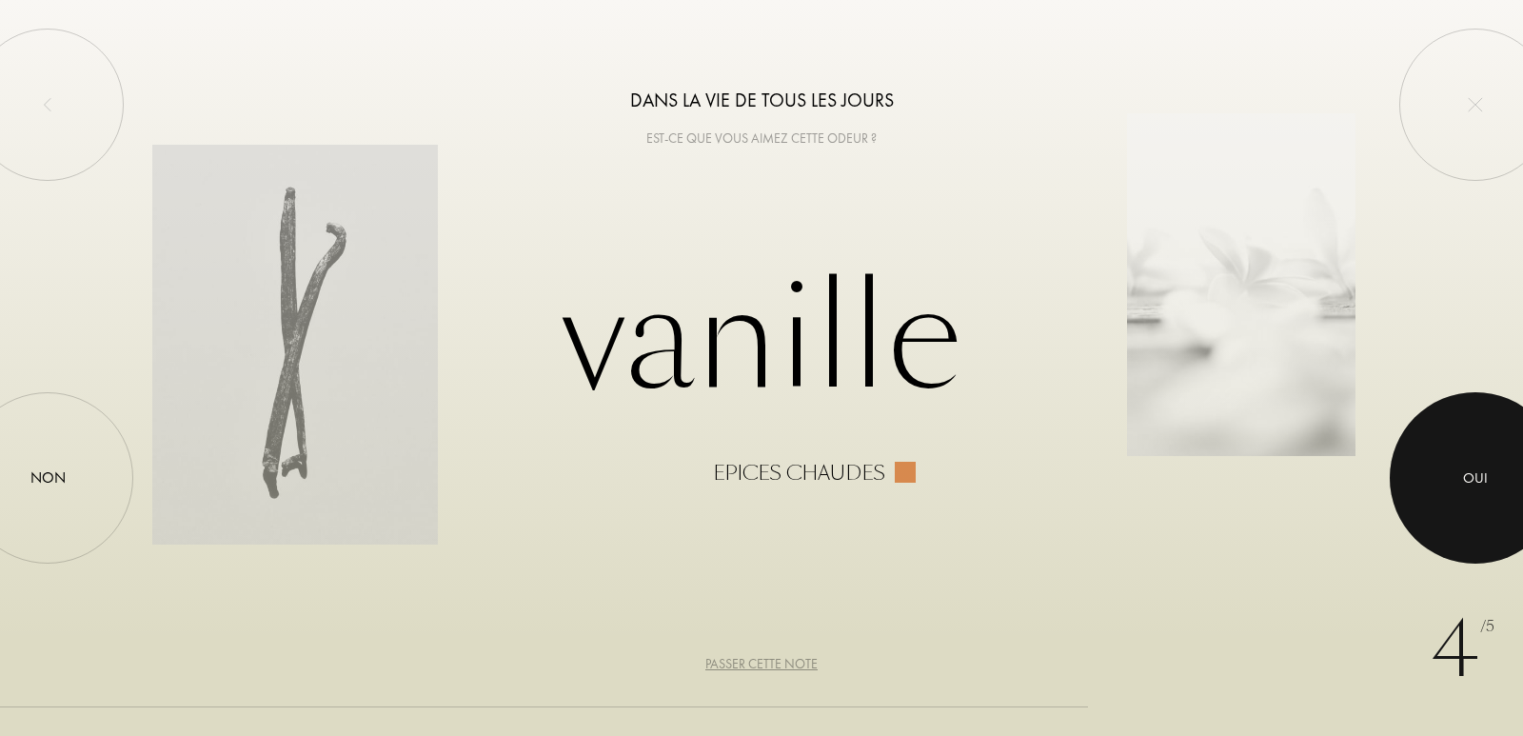
click at [1498, 502] on div at bounding box center [1475, 477] width 171 height 171
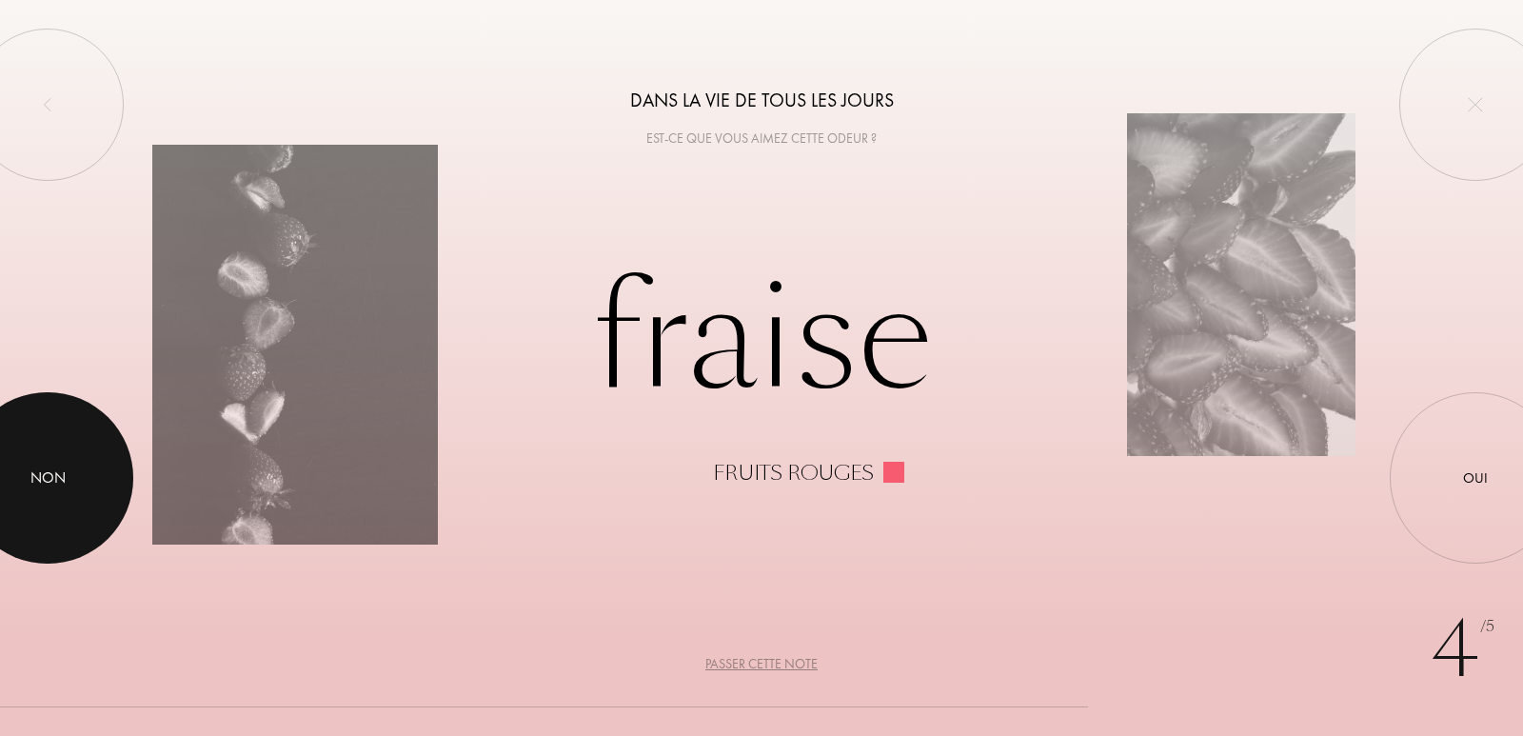
click at [0, 539] on div at bounding box center [47, 477] width 171 height 171
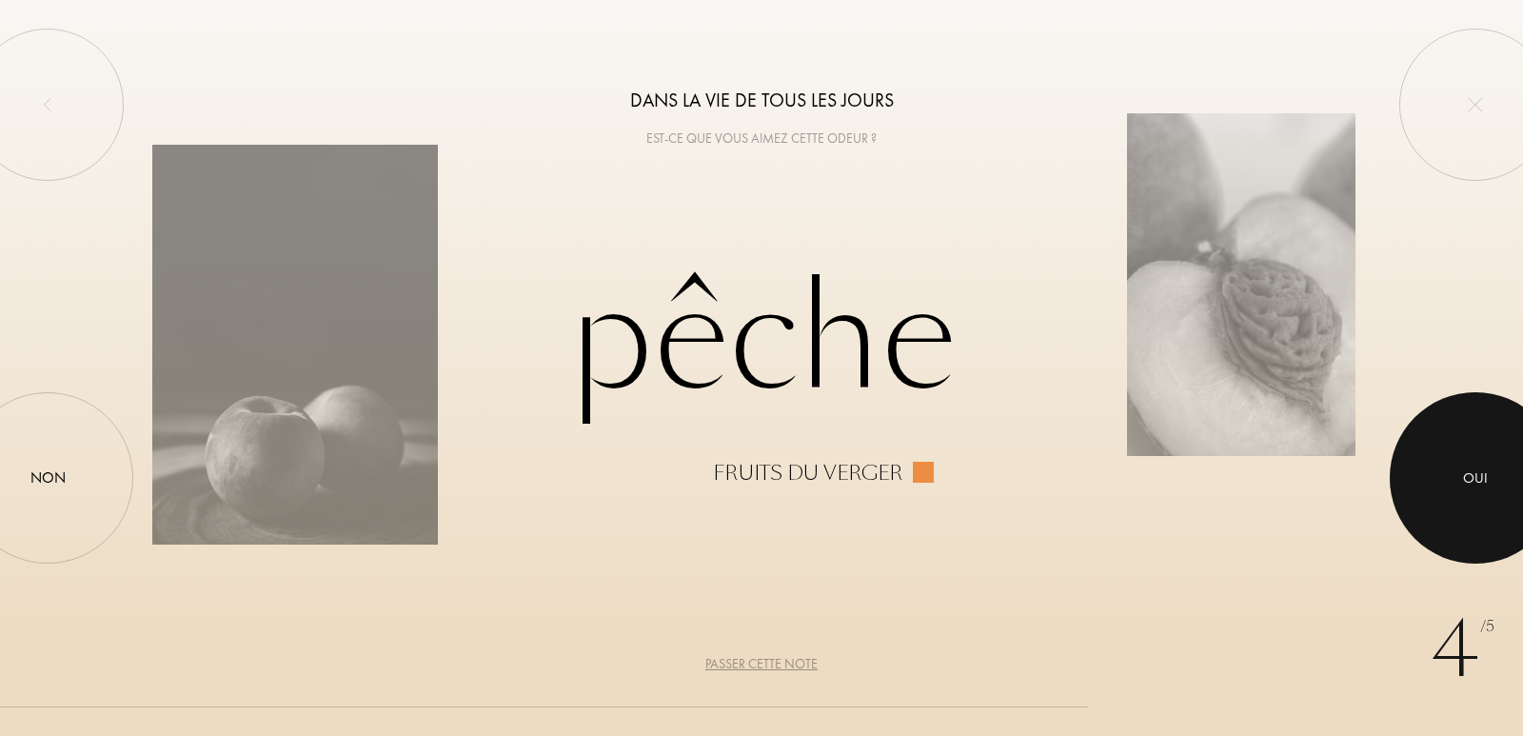
click at [1467, 455] on div at bounding box center [1475, 477] width 171 height 171
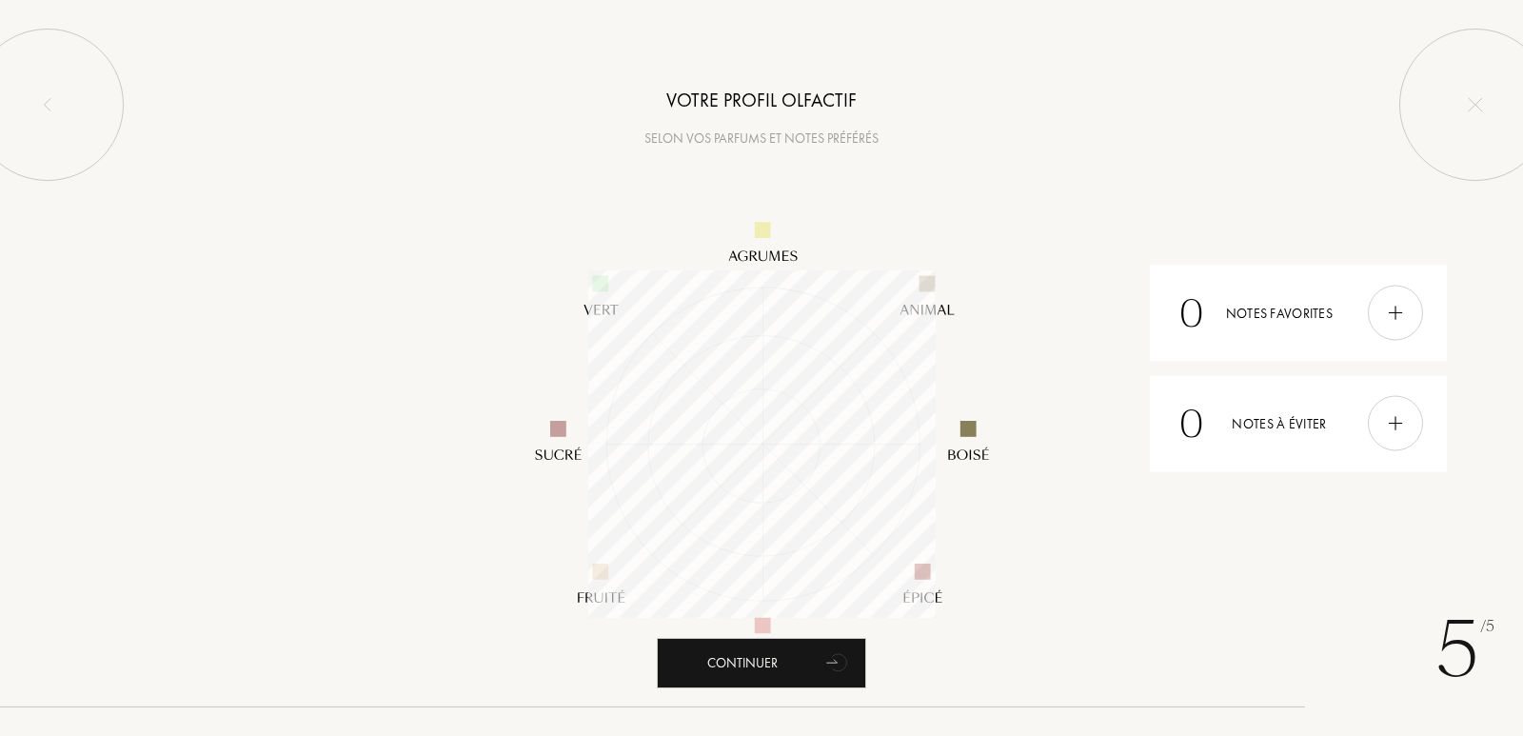
scroll to position [347, 347]
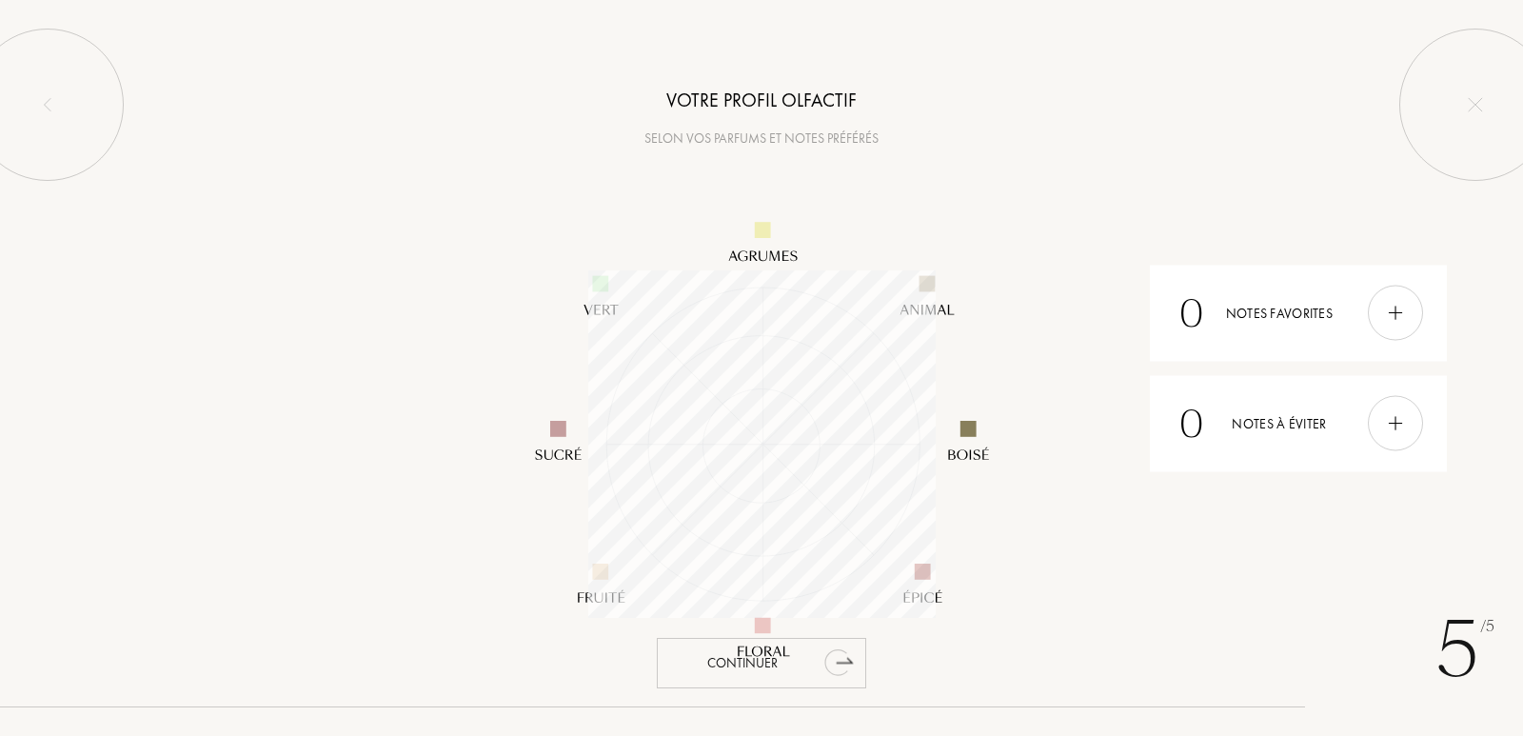
click at [805, 674] on div "Continuer" at bounding box center [761, 663] width 209 height 50
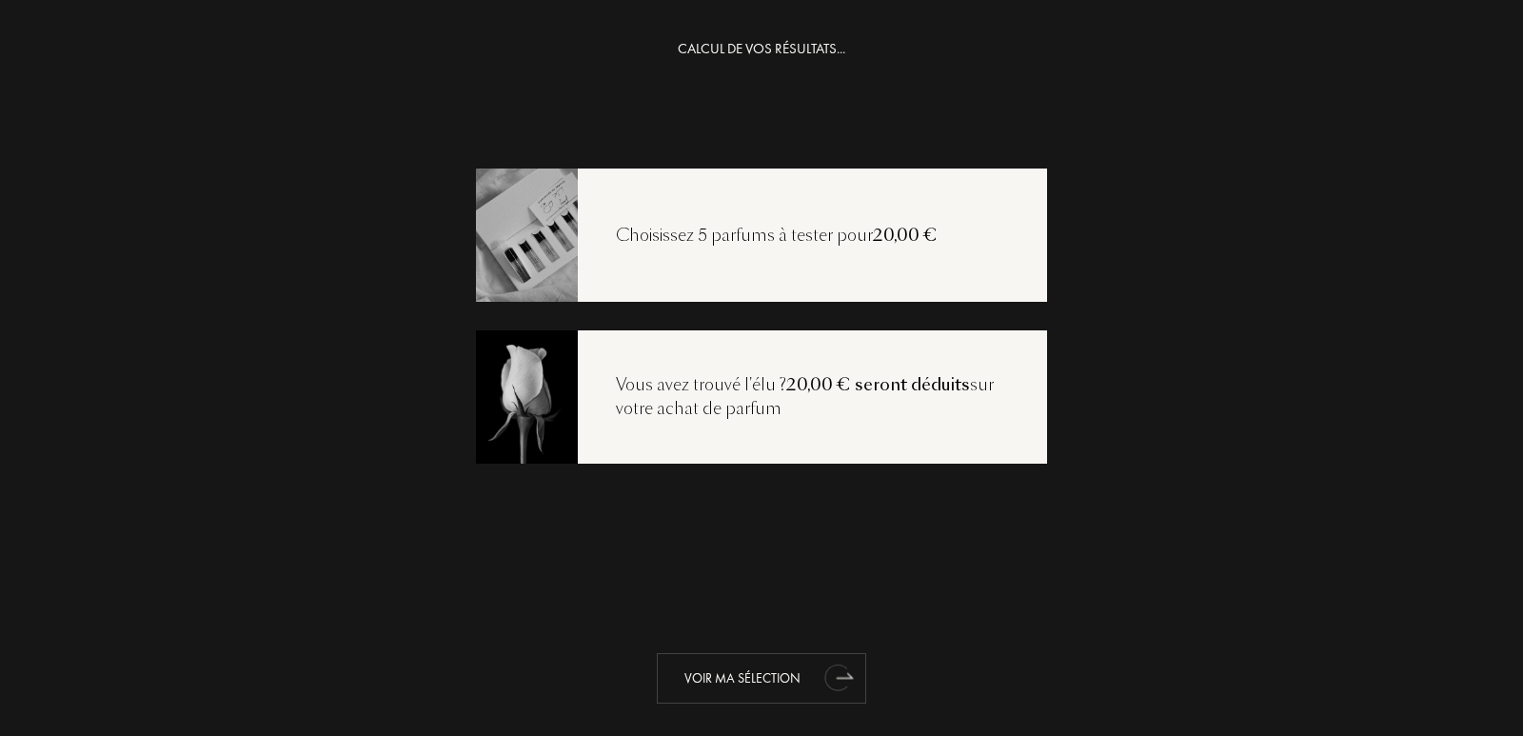
click at [831, 690] on icon "animation" at bounding box center [836, 677] width 24 height 27
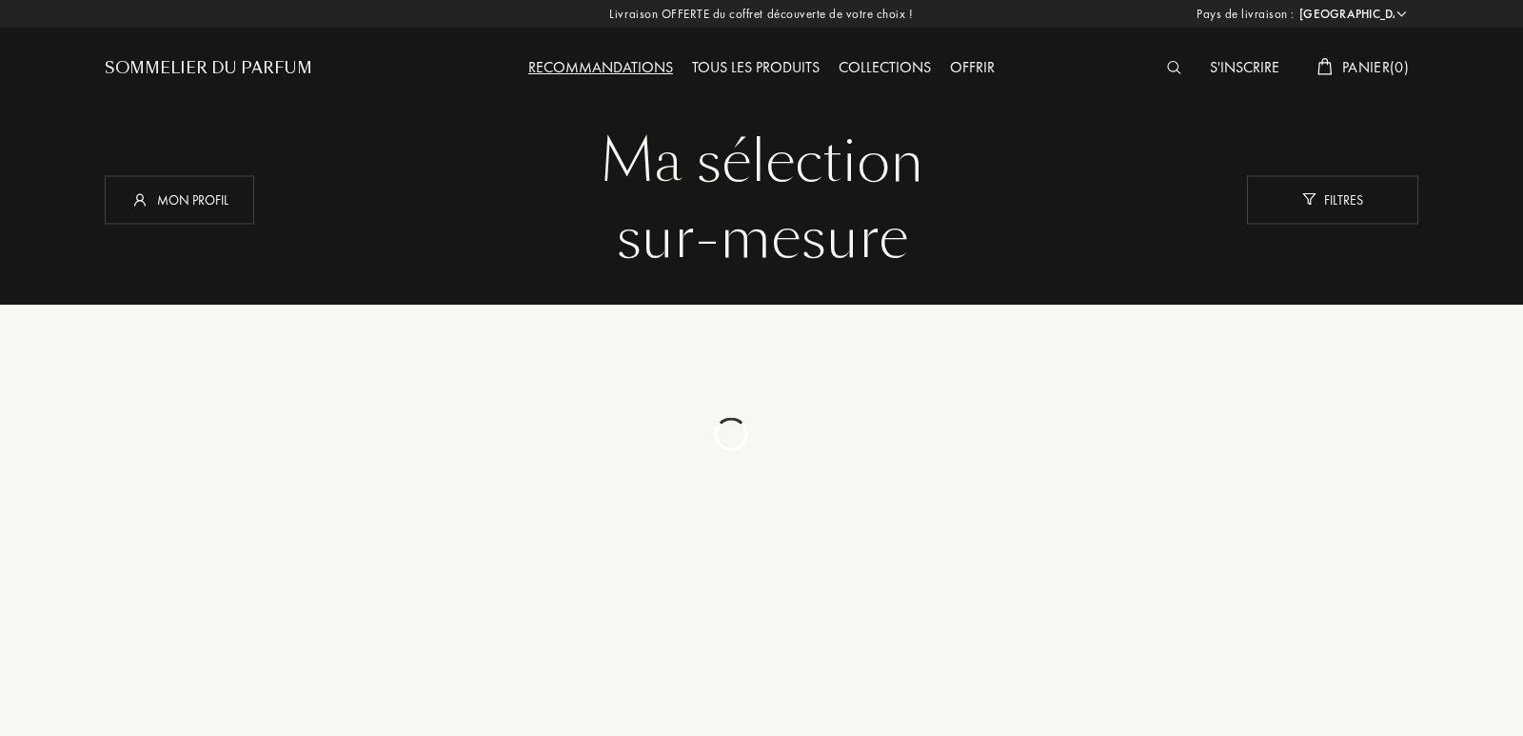
select select "FR"
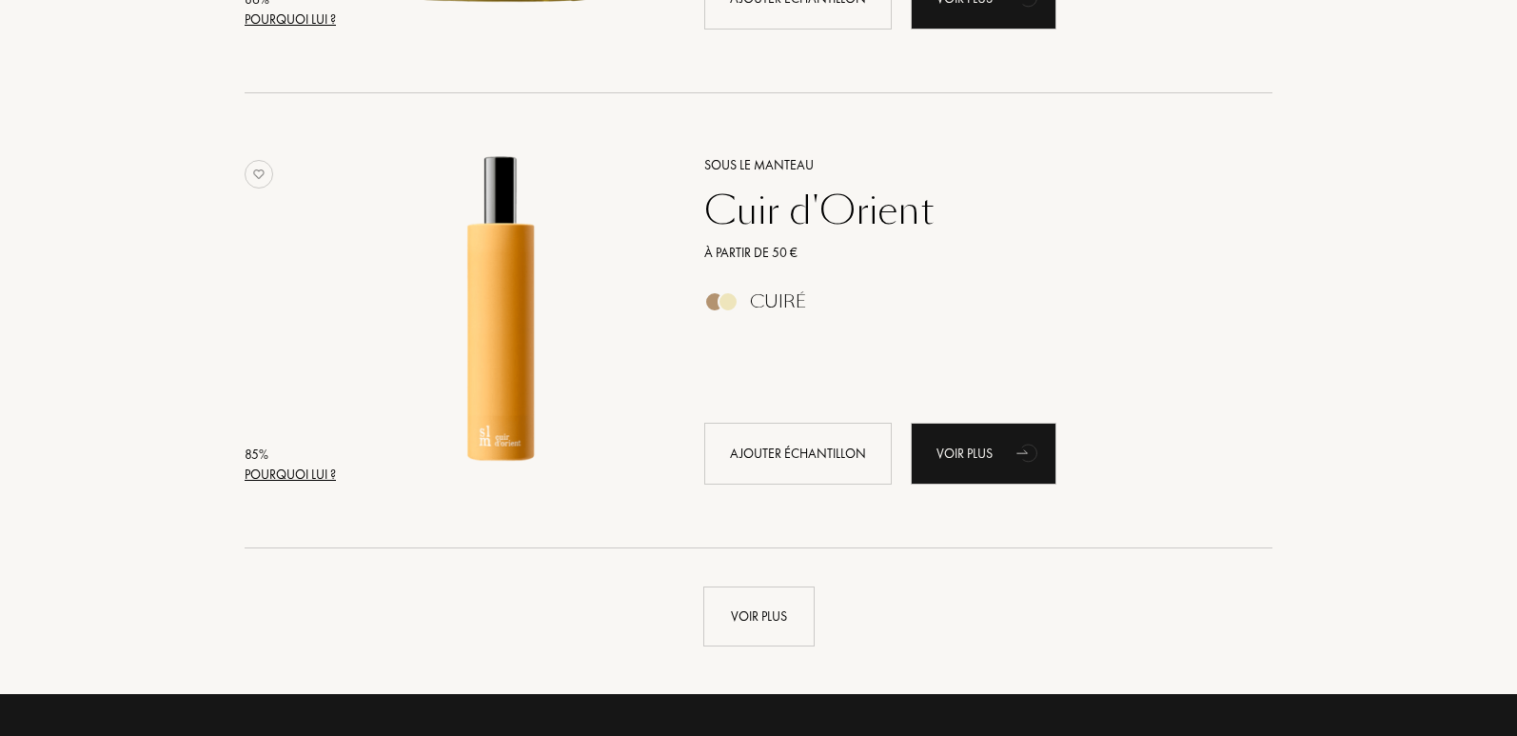
scroll to position [4473, 0]
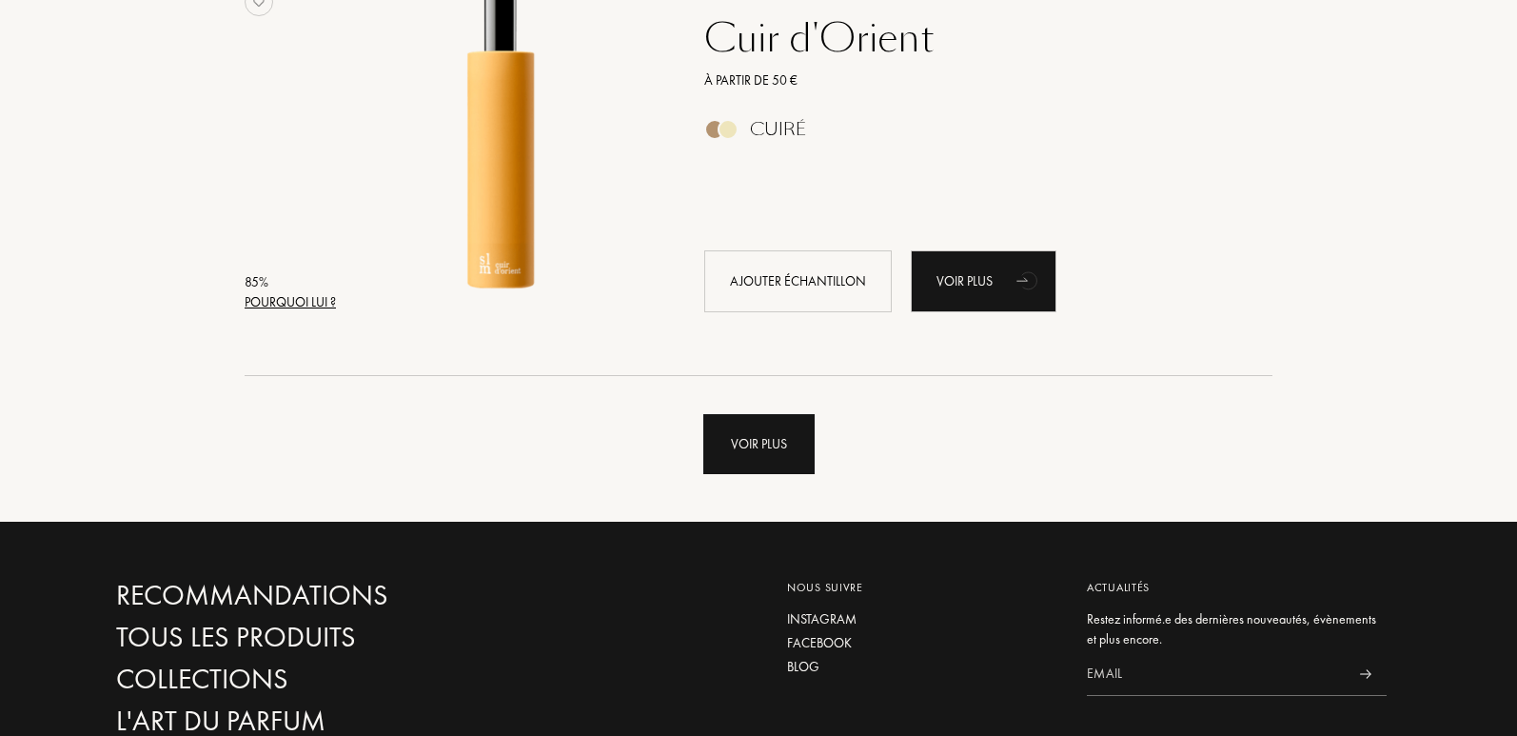
click at [774, 452] on div "Voir plus" at bounding box center [758, 444] width 111 height 60
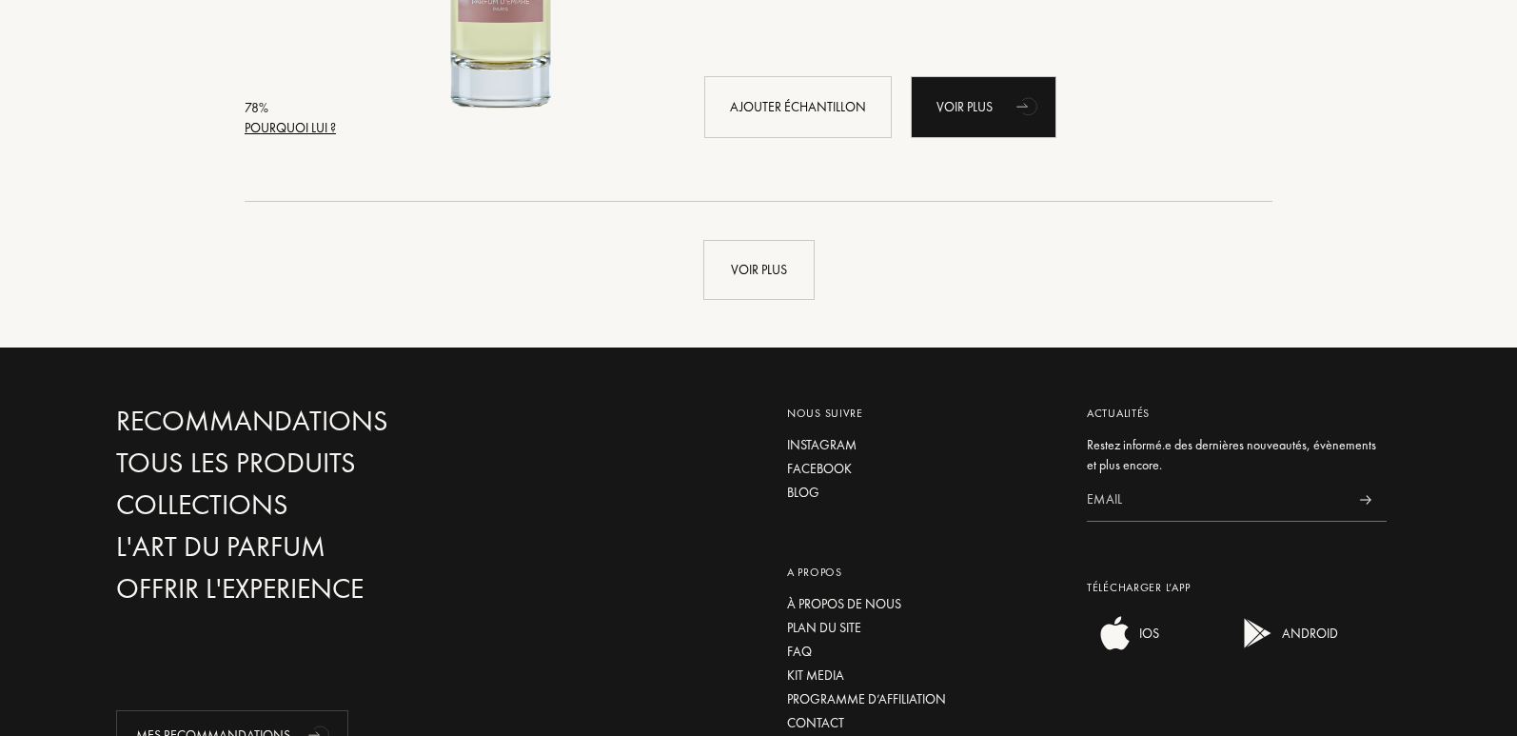
scroll to position [9233, 0]
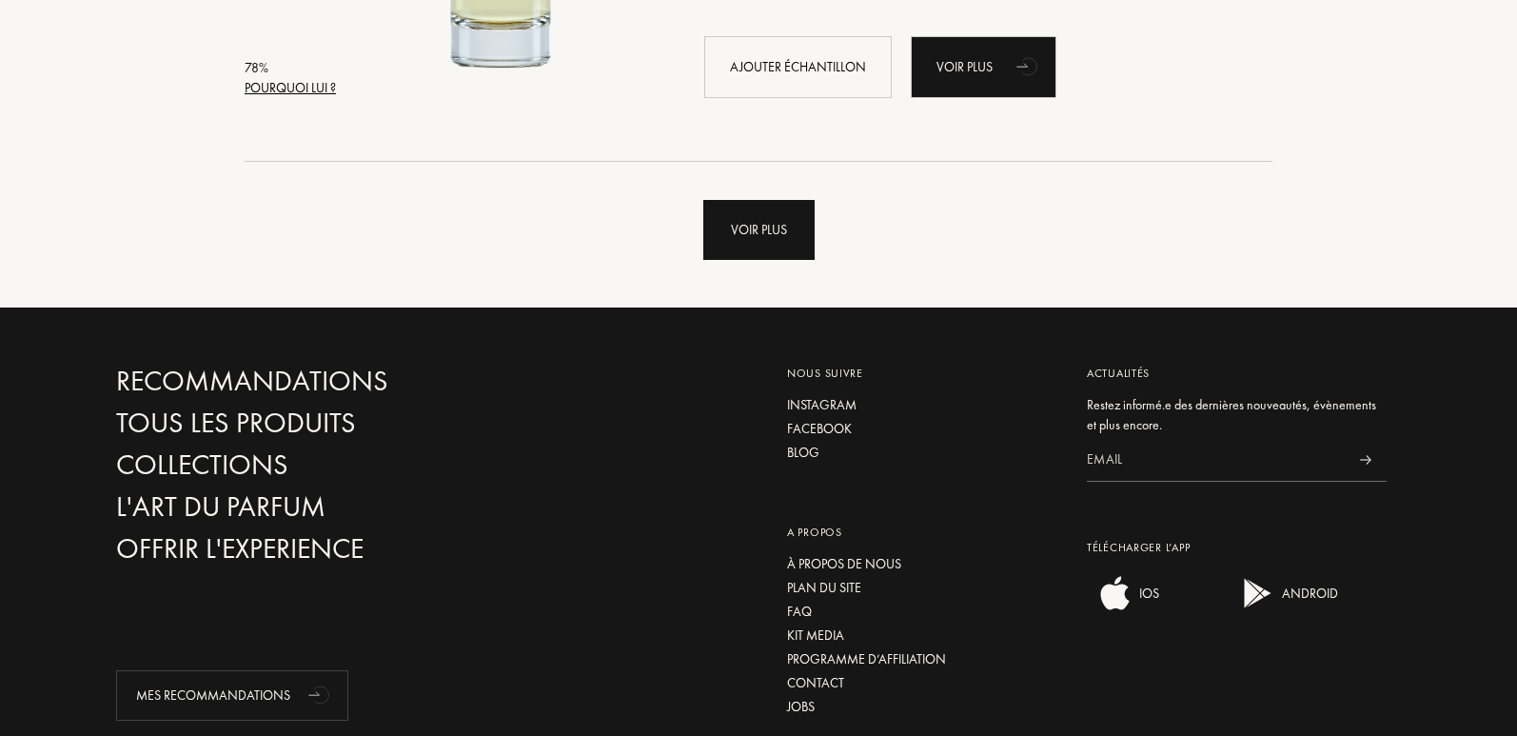
click at [811, 242] on div "Voir plus" at bounding box center [758, 230] width 111 height 60
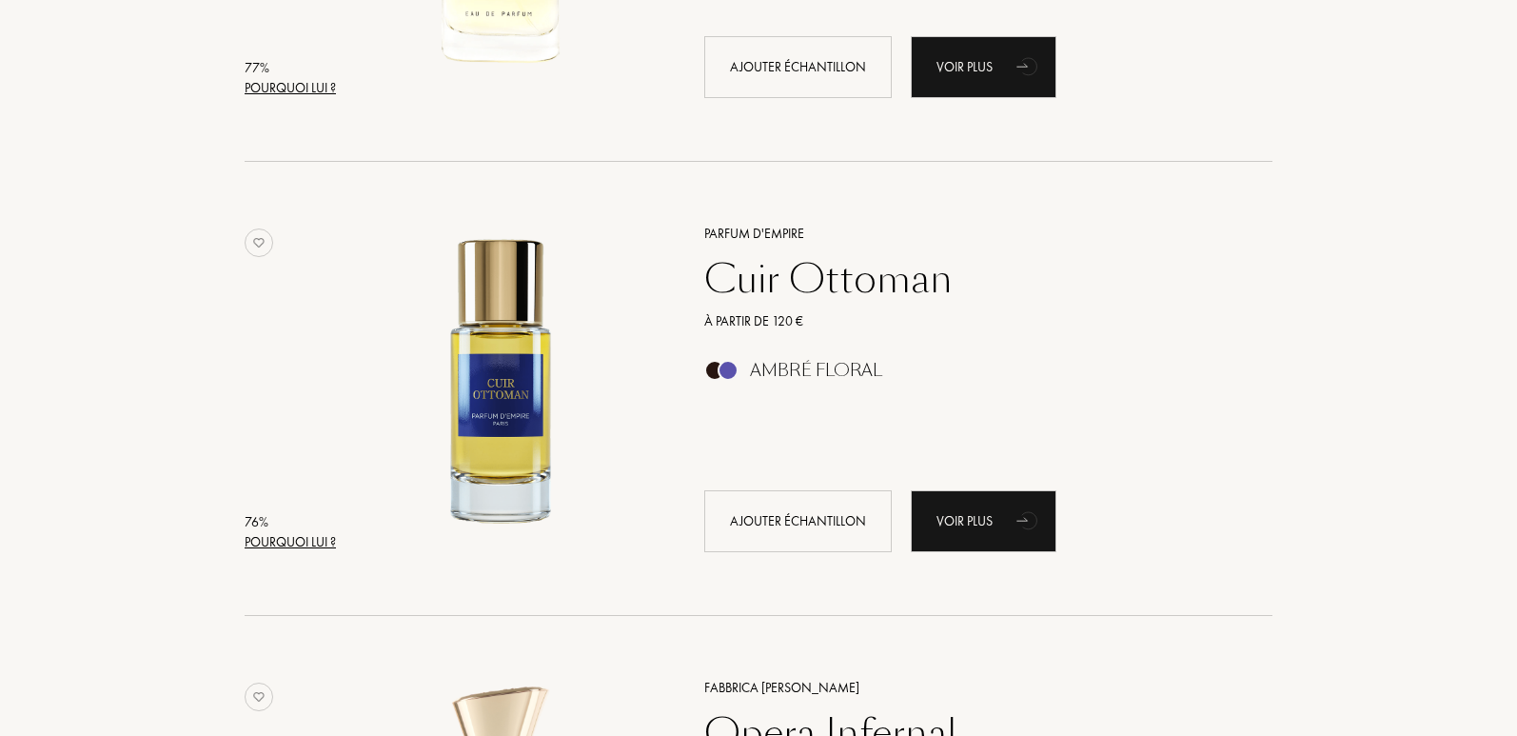
scroll to position [10184, 0]
